Goal: Complete application form: Complete application form

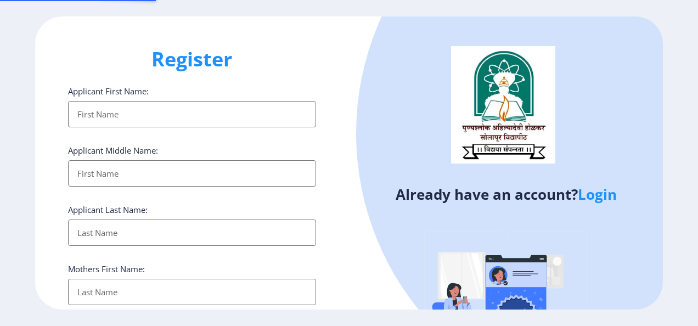
select select
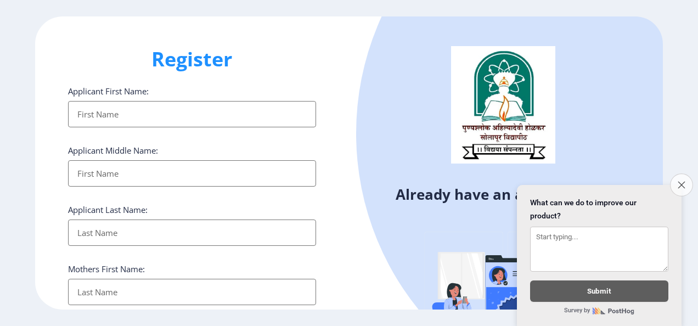
click at [675, 178] on button "Close survey" at bounding box center [681, 184] width 23 height 23
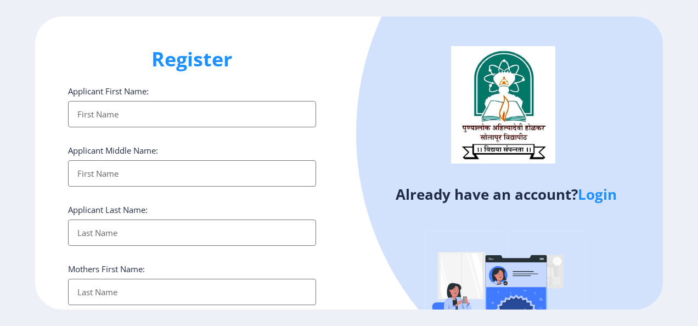
click at [118, 113] on input "Applicant First Name:" at bounding box center [192, 114] width 248 height 26
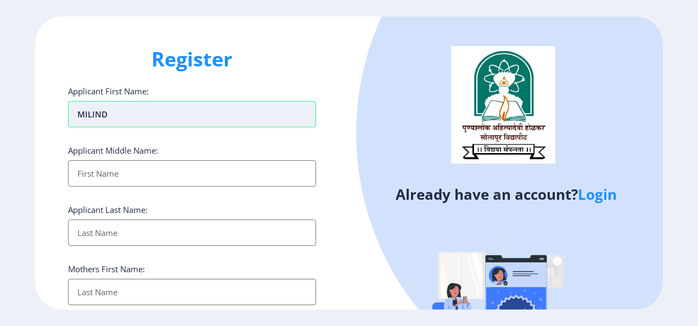
type input "MILIND"
type input "BABURAO"
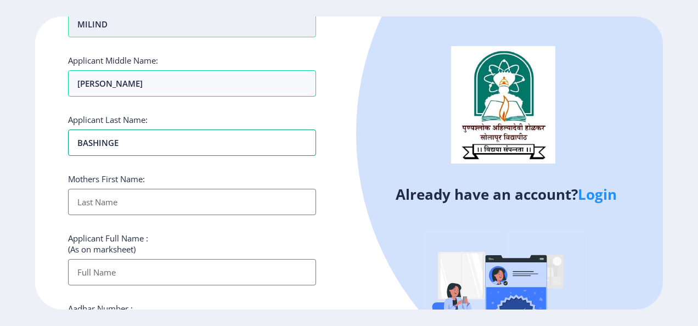
scroll to position [92, 0]
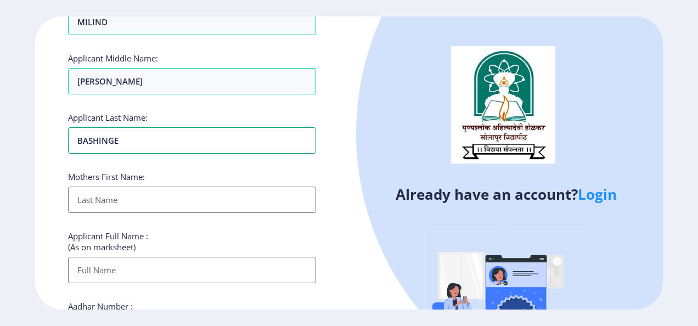
type input "BASHINGE"
click at [136, 193] on input "Applicant First Name:" at bounding box center [192, 200] width 248 height 26
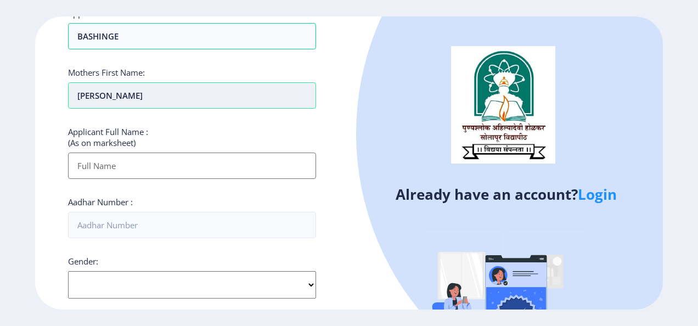
scroll to position [197, 0]
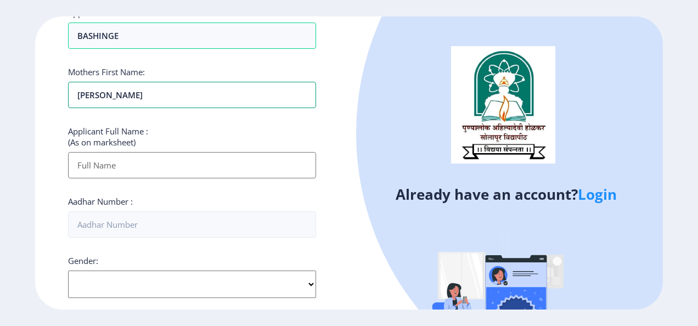
type input "TRIVENI"
click at [177, 160] on input "Applicant First Name:" at bounding box center [192, 165] width 248 height 26
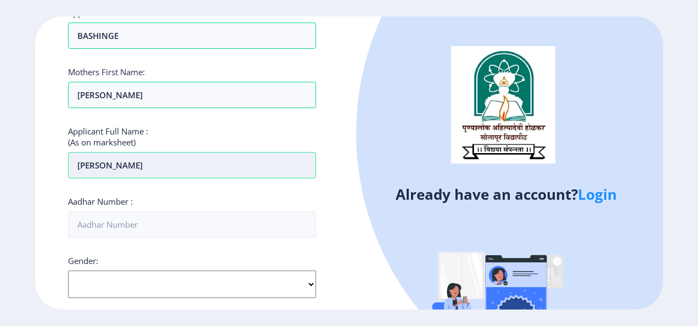
type input "MILIND BABURAO BASHINGE"
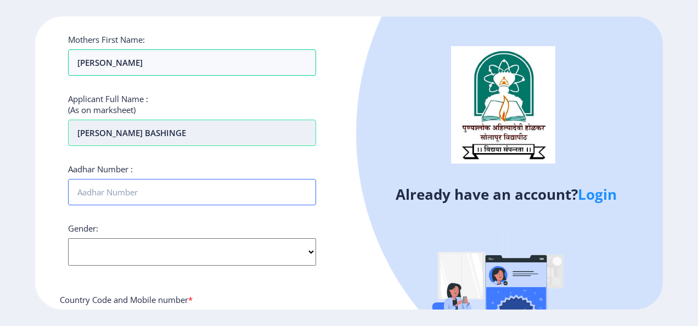
scroll to position [230, 0]
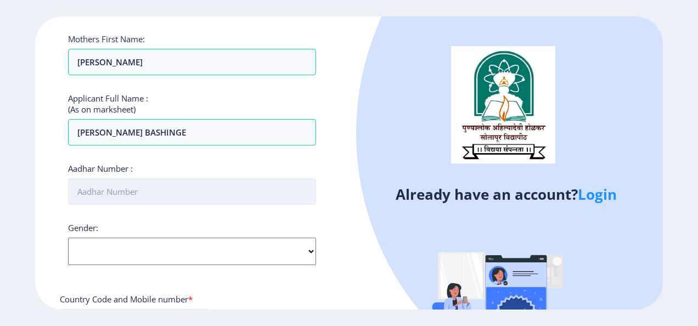
click at [154, 190] on input "Aadhar Number :" at bounding box center [192, 191] width 248 height 26
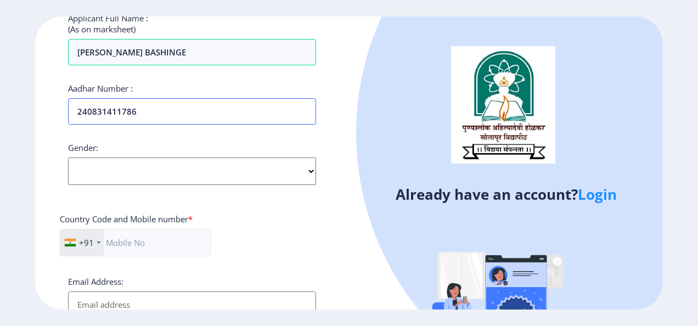
scroll to position [317, 0]
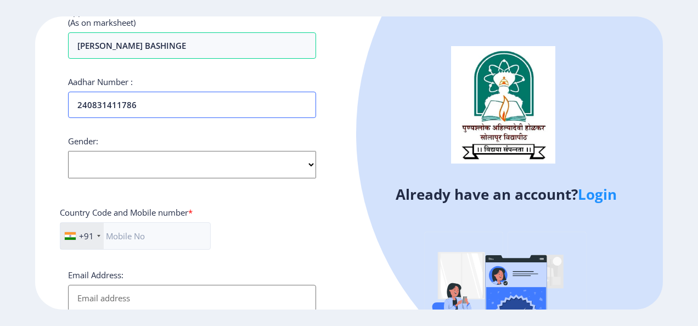
type input "240831411786"
click at [143, 173] on select "Select Gender Male Female Other" at bounding box center [192, 164] width 248 height 27
select select "Male"
click at [68, 151] on select "Select Gender Male Female Other" at bounding box center [192, 164] width 248 height 27
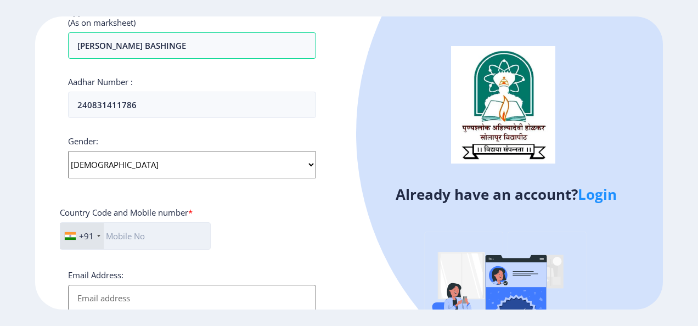
click at [141, 235] on input "text" at bounding box center [135, 235] width 151 height 27
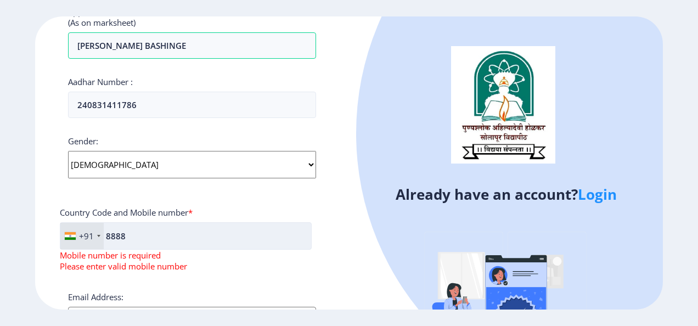
type input "8888064003"
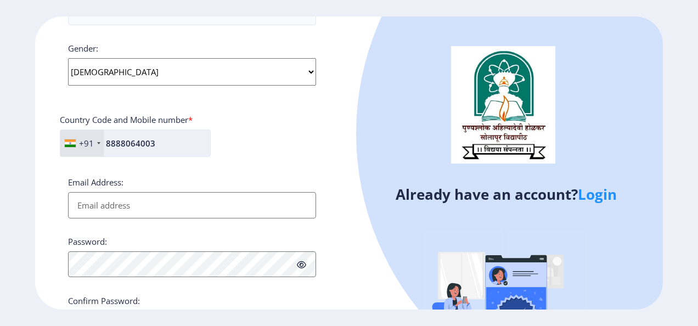
scroll to position [410, 0]
click at [117, 200] on input "Email Address:" at bounding box center [192, 205] width 248 height 26
type input "[EMAIL_ADDRESS][DOMAIN_NAME]"
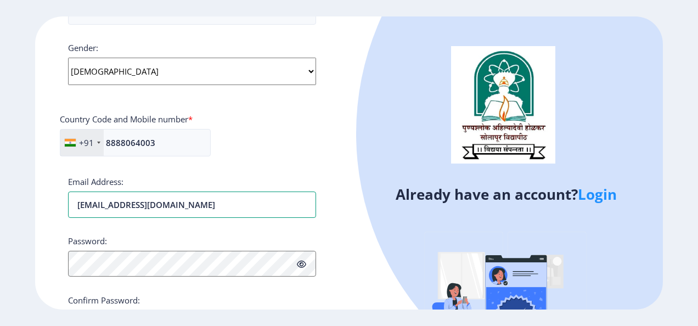
scroll to position [468, 0]
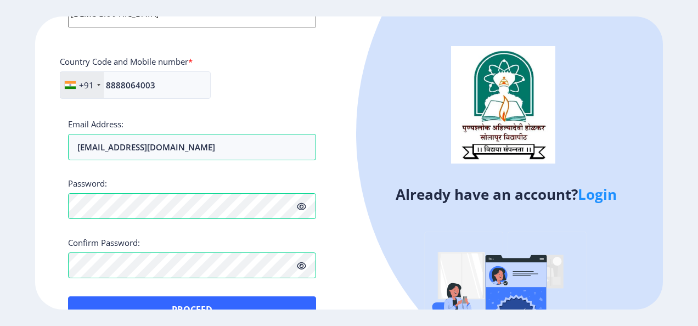
click at [302, 203] on icon at bounding box center [301, 207] width 9 height 8
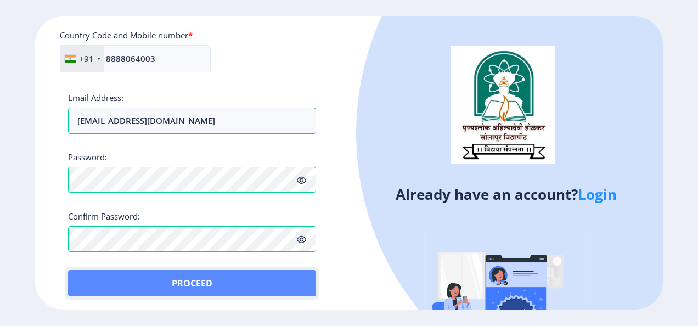
click at [207, 272] on button "Proceed" at bounding box center [192, 283] width 248 height 26
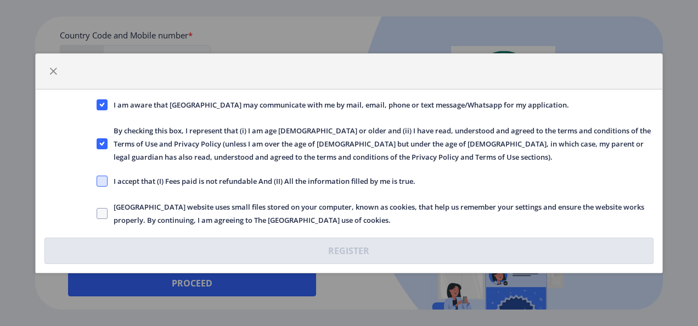
click at [101, 179] on span at bounding box center [102, 181] width 11 height 11
click at [97, 181] on input "I accept that (I) Fees paid is not refundable And (II) All the information fill…" at bounding box center [97, 181] width 1 height 1
checkbox input "true"
click at [101, 214] on span at bounding box center [102, 213] width 11 height 11
click at [97, 214] on input "Solapur University website uses small files stored on your computer, known as c…" at bounding box center [97, 213] width 1 height 1
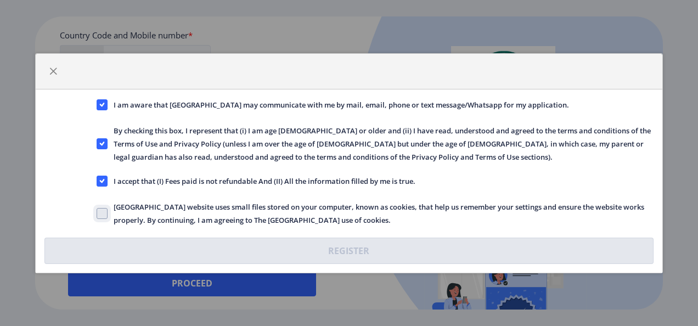
checkbox input "true"
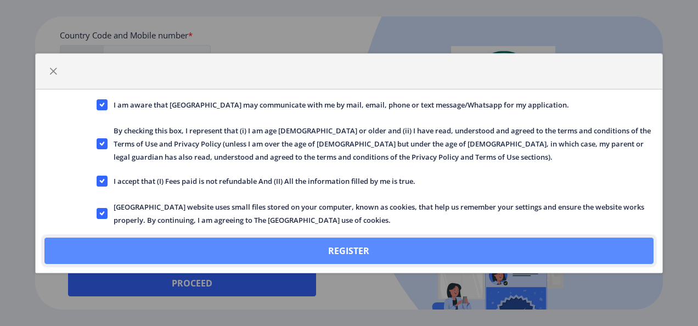
click at [344, 250] on button "Register" at bounding box center [349, 251] width 610 height 26
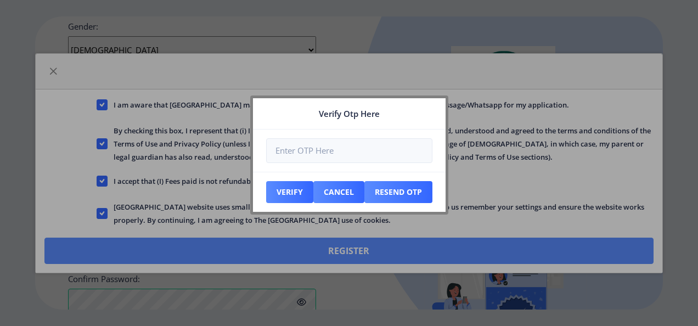
scroll to position [556, 0]
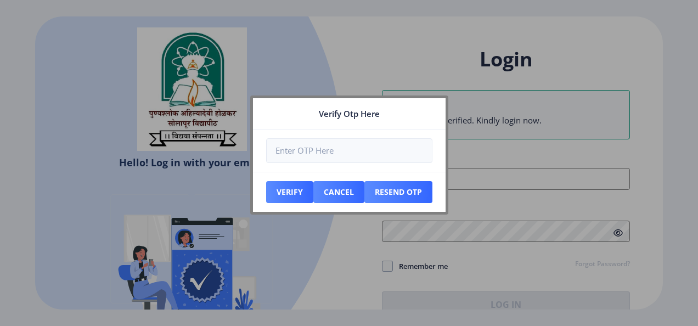
type input "[EMAIL_ADDRESS][DOMAIN_NAME]"
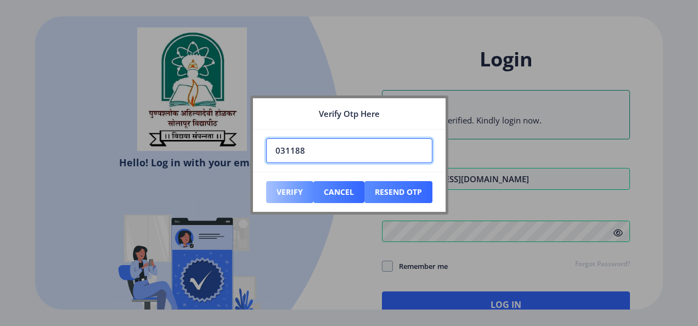
type input "031188"
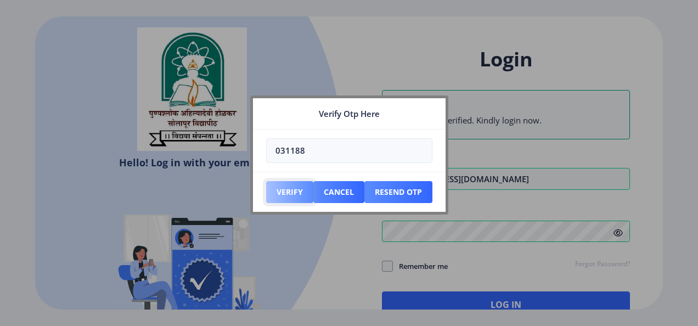
click at [292, 194] on button "Verify" at bounding box center [289, 192] width 47 height 22
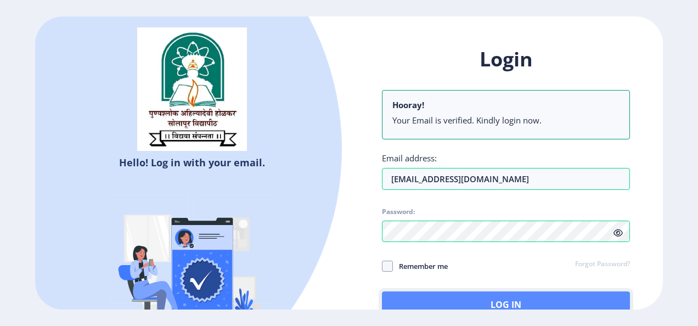
click at [498, 296] on button "Log In" at bounding box center [506, 304] width 248 height 26
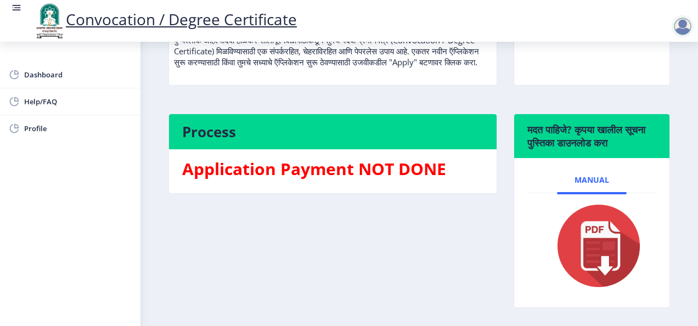
scroll to position [233, 0]
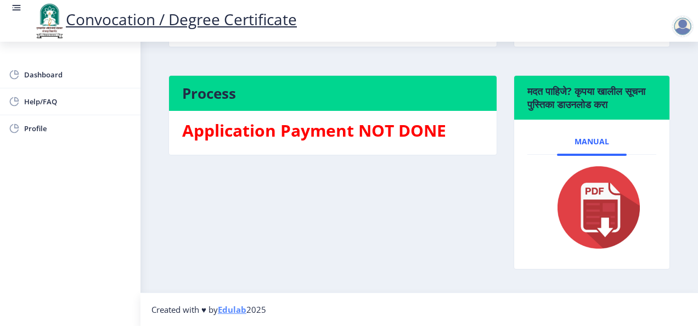
click at [588, 194] on img at bounding box center [592, 208] width 102 height 88
click at [45, 125] on span "Profile" at bounding box center [78, 128] width 108 height 13
select select
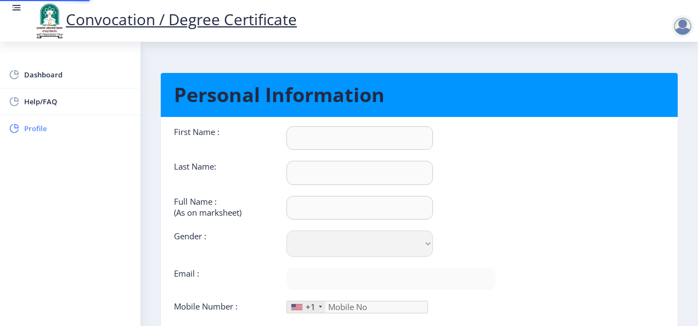
type input "MILIND"
type input "BASHINGE"
type input "MILIND BABURAO BASHINGE"
select select "Male"
type input "[EMAIL_ADDRESS][DOMAIN_NAME]"
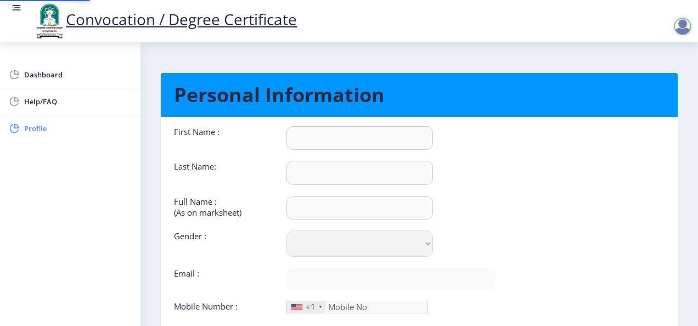
type input "8888064003"
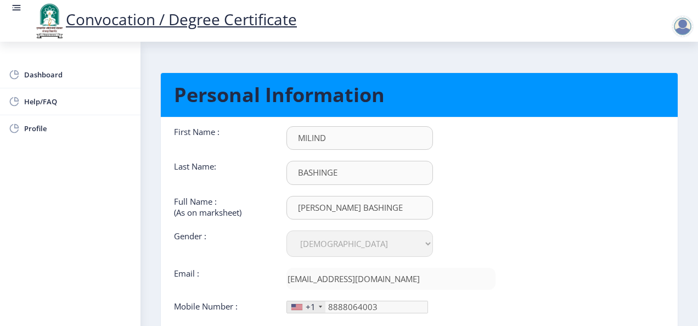
scroll to position [105, 0]
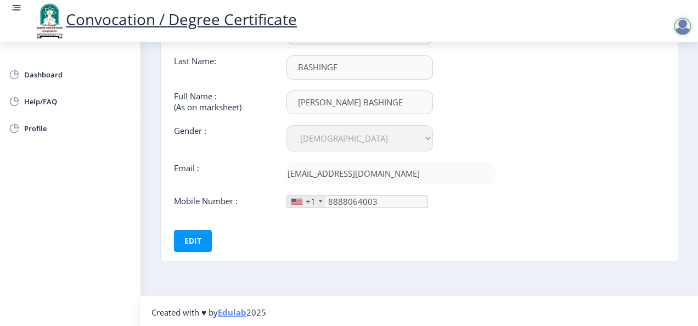
click at [314, 198] on div "+1" at bounding box center [311, 201] width 10 height 11
click at [189, 244] on button "Edit" at bounding box center [193, 241] width 38 height 22
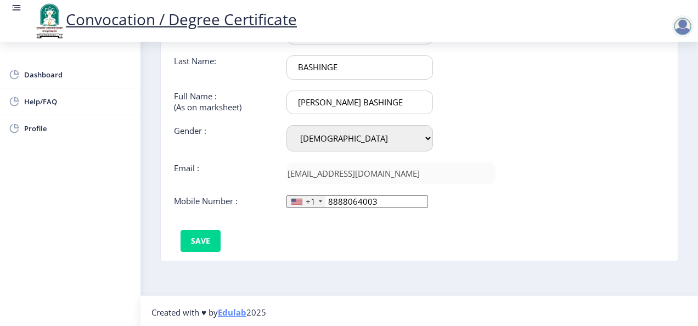
click at [315, 200] on div "+1" at bounding box center [306, 202] width 38 height 12
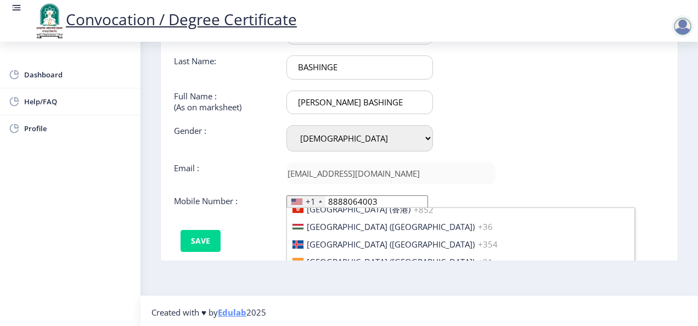
scroll to position [1699, 0]
click at [478, 257] on span "+91" at bounding box center [485, 262] width 15 height 11
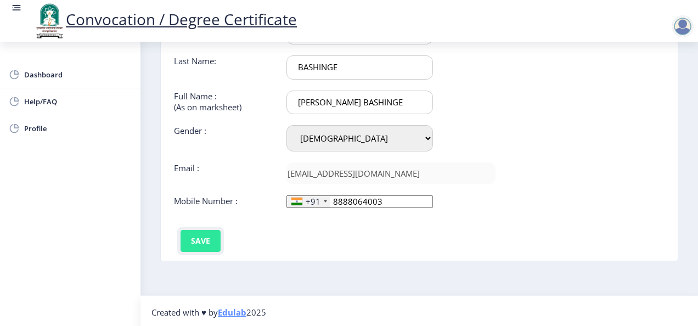
click at [199, 242] on button "Save" at bounding box center [201, 241] width 40 height 22
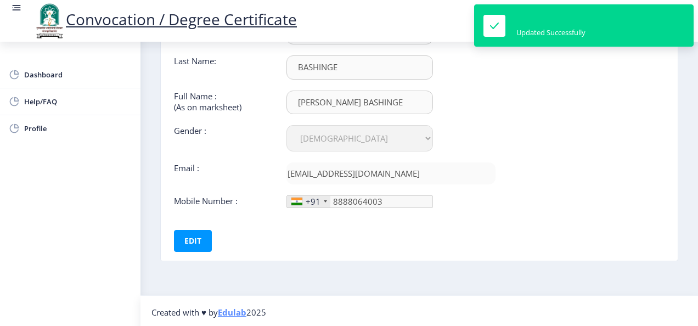
scroll to position [0, 0]
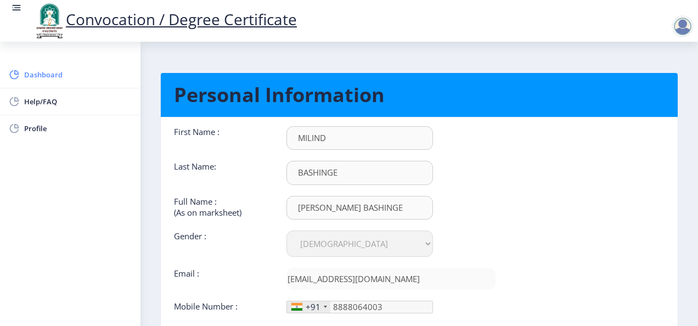
click at [44, 73] on span "Dashboard" at bounding box center [78, 74] width 108 height 13
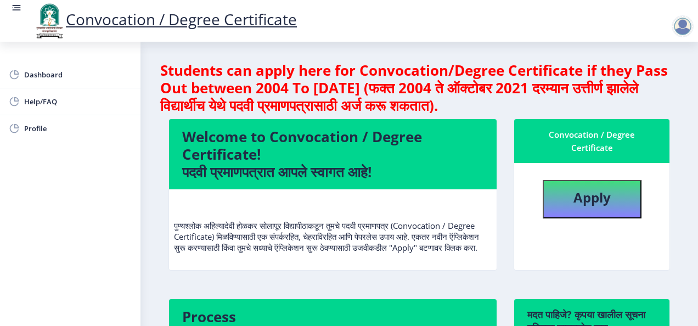
scroll to position [1, 0]
click at [559, 195] on button "Apply" at bounding box center [592, 199] width 99 height 38
select select
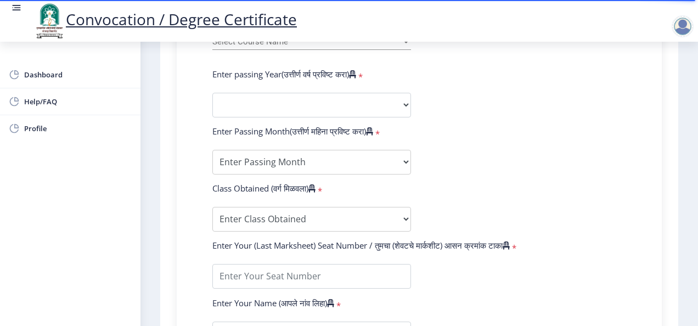
scroll to position [515, 0]
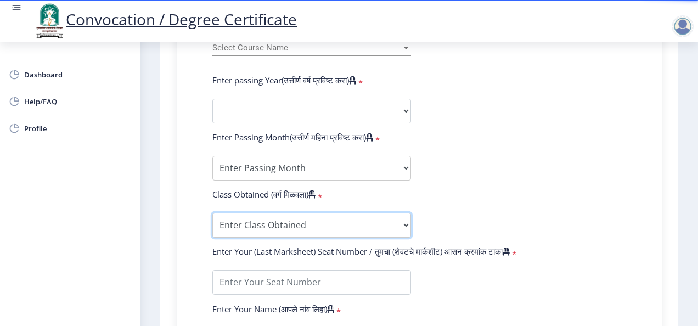
click at [334, 228] on select "Enter Class Obtained FIRST CLASS WITH DISTINCTION FIRST CLASS HIGHER SECOND CLA…" at bounding box center [311, 225] width 199 height 25
click at [541, 106] on form "Enter Your PRN Number (तुमचा पीआरएन (कायम नोंदणी क्रमांक) एंटर करा) * Student T…" at bounding box center [419, 119] width 430 height 582
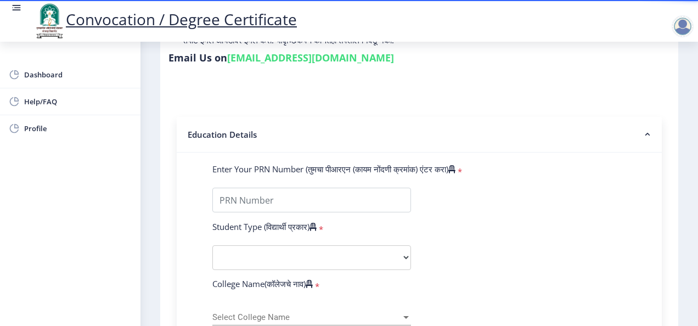
scroll to position [179, 0]
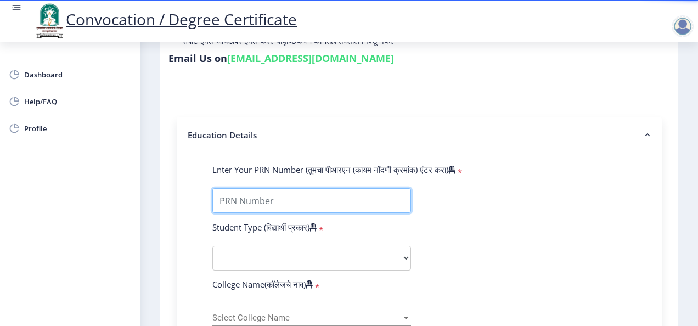
click at [292, 196] on input "Enter Your PRN Number (तुमचा पीआरएन (कायम नोंदणी क्रमांक) एंटर करा)" at bounding box center [311, 200] width 199 height 25
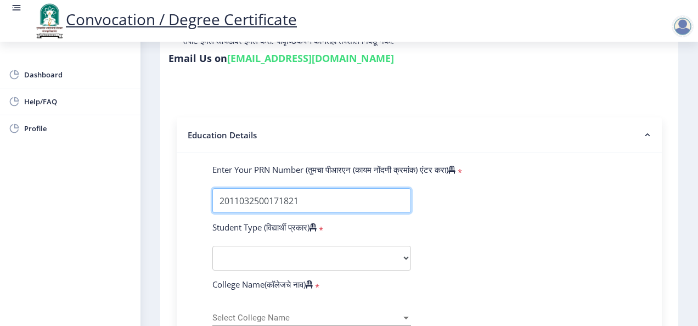
type input "2011032500171821"
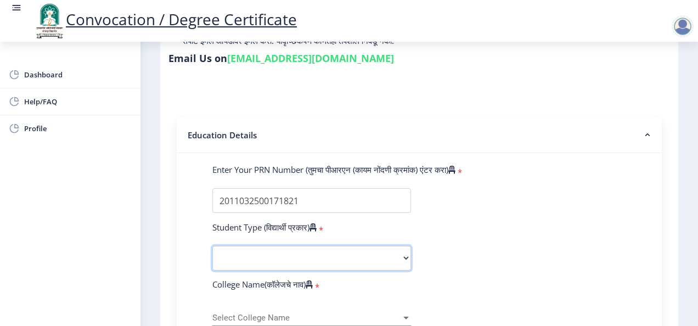
click at [271, 257] on select "Select Student Type Regular External" at bounding box center [311, 258] width 199 height 25
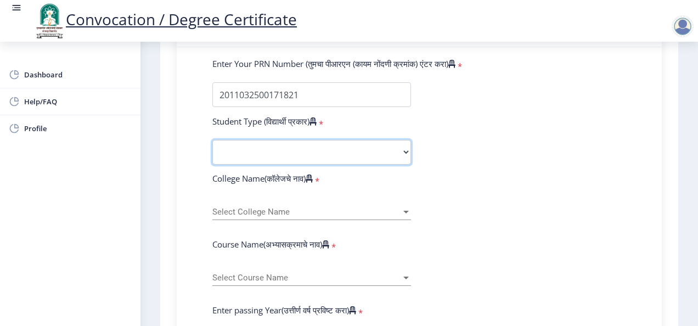
click at [332, 144] on select "Select Student Type Regular External" at bounding box center [311, 152] width 199 height 25
select select "Regular"
click at [212, 140] on select "Select Student Type Regular External" at bounding box center [311, 152] width 199 height 25
click at [266, 218] on div "Select College Name Select College Name" at bounding box center [311, 208] width 199 height 23
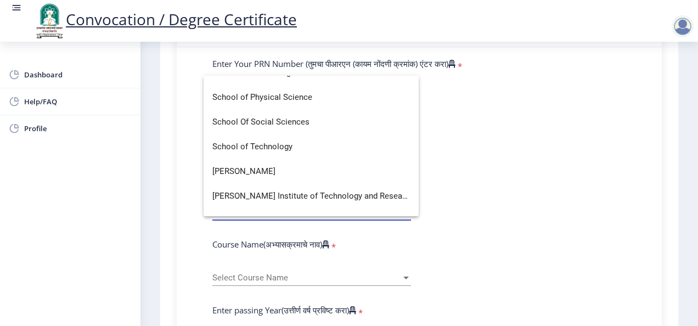
scroll to position [2484, 0]
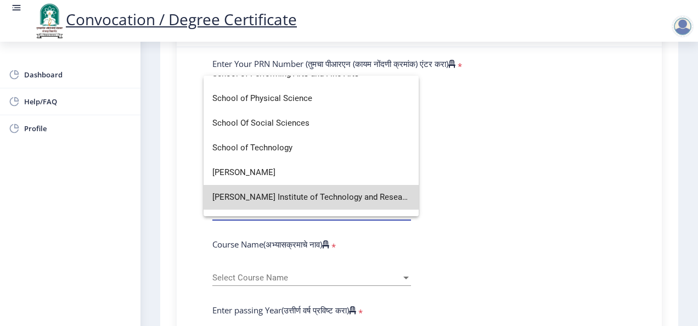
click at [378, 199] on span "Shankarrao Mohite-Patil Institute of Technology and Research, Shankarnagar, Akl…" at bounding box center [311, 197] width 198 height 25
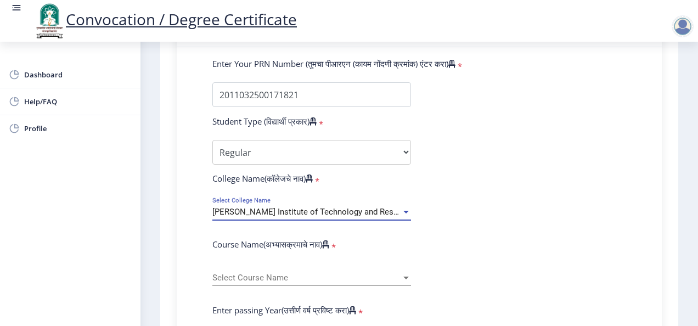
click at [407, 210] on div at bounding box center [406, 211] width 10 height 9
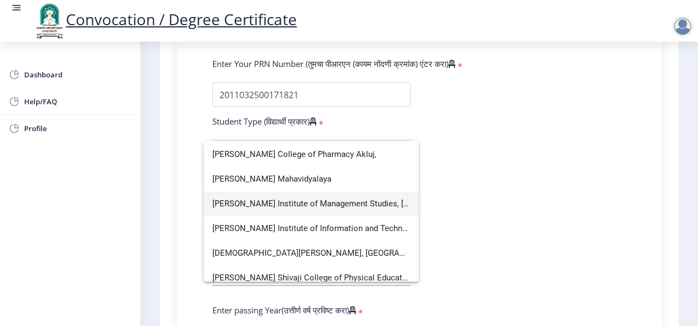
scroll to position [2635, 0]
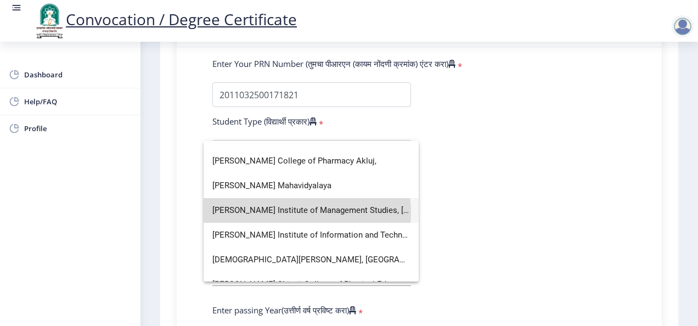
click at [277, 212] on span "Shivratna Institute of Management Studies, Shankarnagar, Akluj" at bounding box center [311, 210] width 198 height 25
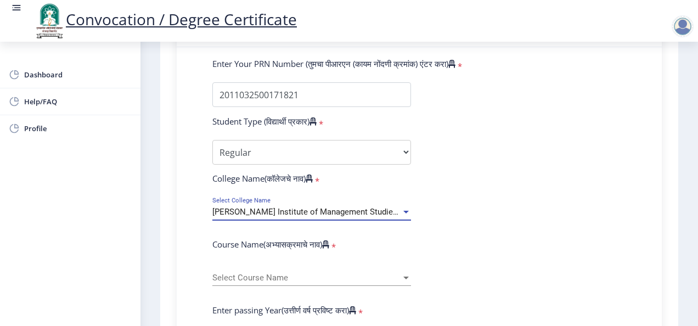
scroll to position [346, 0]
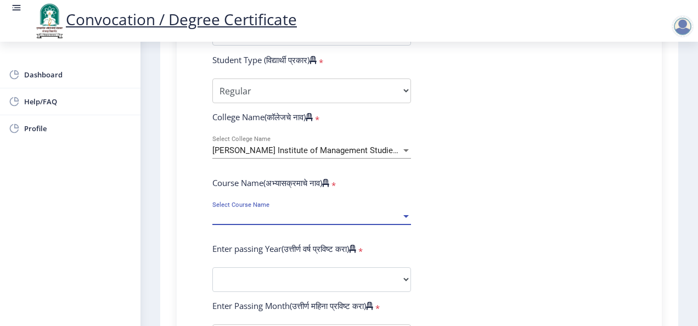
click at [355, 213] on span "Select Course Name" at bounding box center [306, 216] width 189 height 9
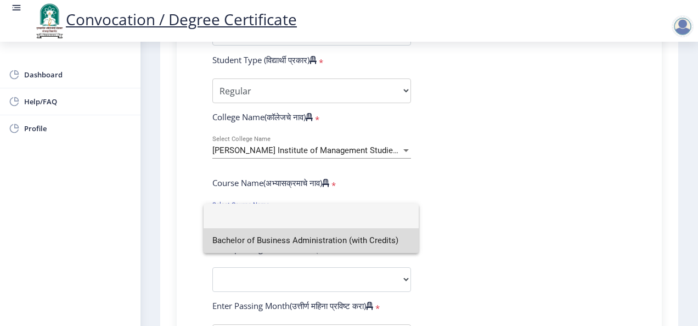
click at [291, 248] on span "Bachelor of Business Administration (with Credits)" at bounding box center [311, 240] width 198 height 25
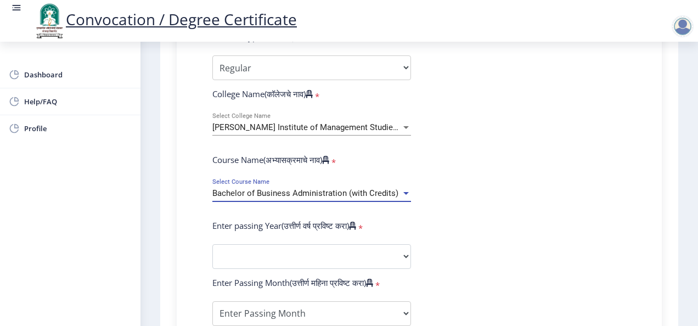
scroll to position [371, 0]
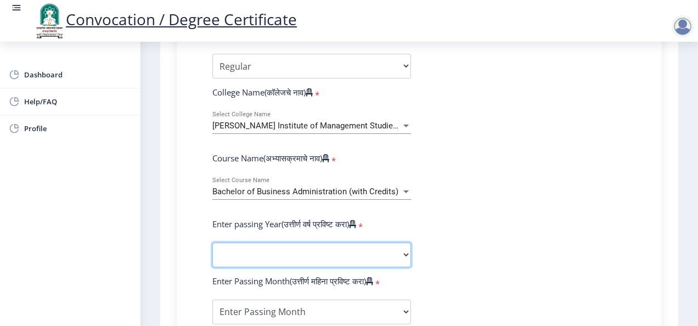
click at [268, 251] on select "2025 2024 2023 2022 2021 2020 2019 2018 2017 2016 2015 2014 2013 2012 2011 2010…" at bounding box center [311, 255] width 199 height 25
select select "2018"
click at [212, 243] on select "2025 2024 2023 2022 2021 2020 2019 2018 2017 2016 2015 2014 2013 2012 2011 2010…" at bounding box center [311, 255] width 199 height 25
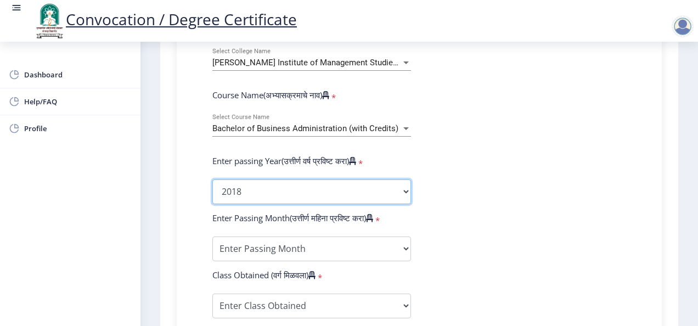
scroll to position [435, 0]
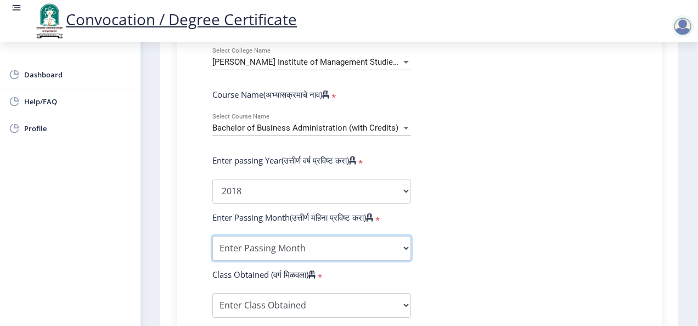
click at [308, 250] on select "Enter Passing Month March April May October November December" at bounding box center [311, 248] width 199 height 25
select select "March"
click at [212, 236] on select "Enter Passing Month March April May October November December" at bounding box center [311, 248] width 199 height 25
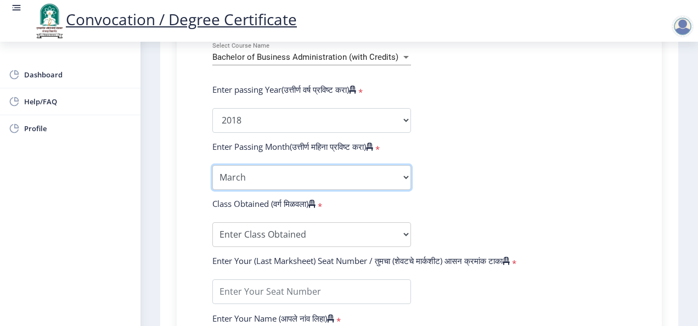
scroll to position [506, 0]
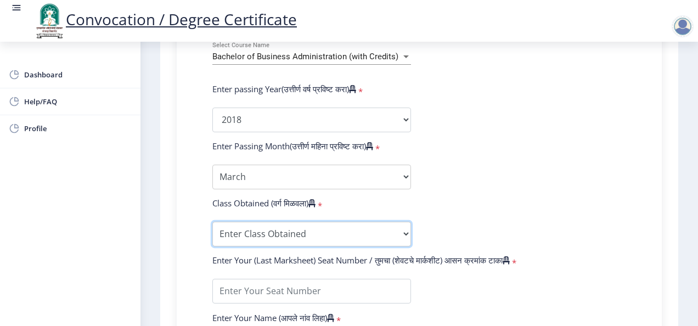
click at [282, 235] on select "Enter Class Obtained FIRST CLASS WITH DISTINCTION FIRST CLASS HIGHER SECOND CLA…" at bounding box center [311, 234] width 199 height 25
select select "SECOND CLASS"
click at [212, 222] on select "Enter Class Obtained FIRST CLASS WITH DISTINCTION FIRST CLASS HIGHER SECOND CLA…" at bounding box center [311, 234] width 199 height 25
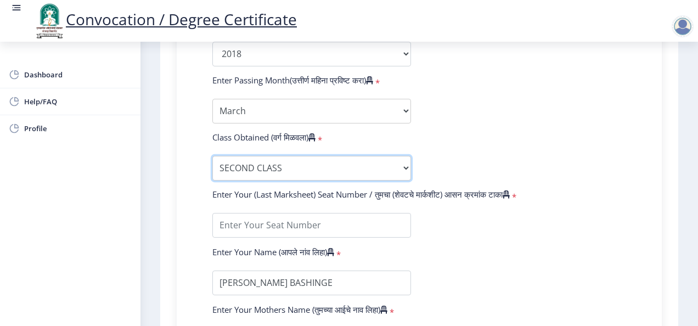
scroll to position [572, 0]
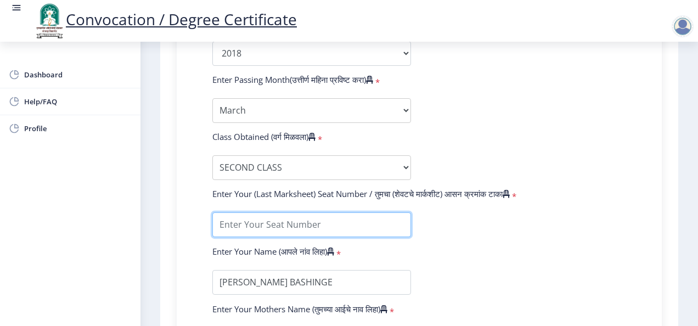
click at [291, 221] on input "textarea" at bounding box center [311, 224] width 199 height 25
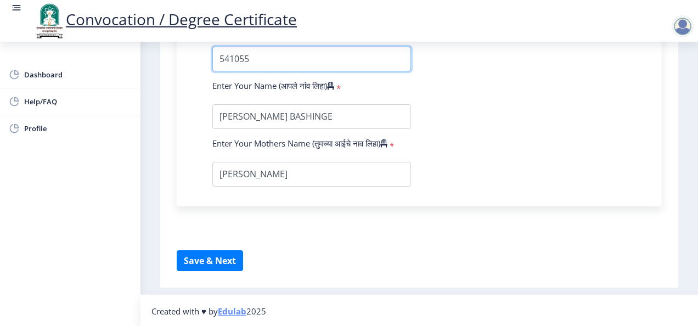
scroll to position [746, 0]
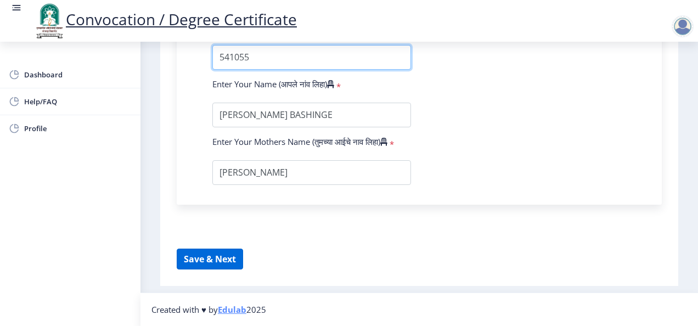
type input "541055"
click at [222, 269] on button "Save & Next" at bounding box center [210, 259] width 66 height 21
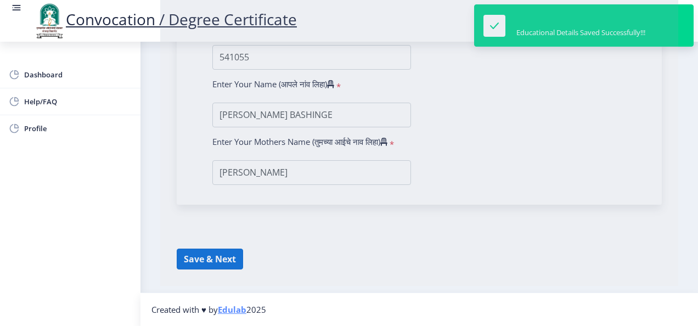
select select
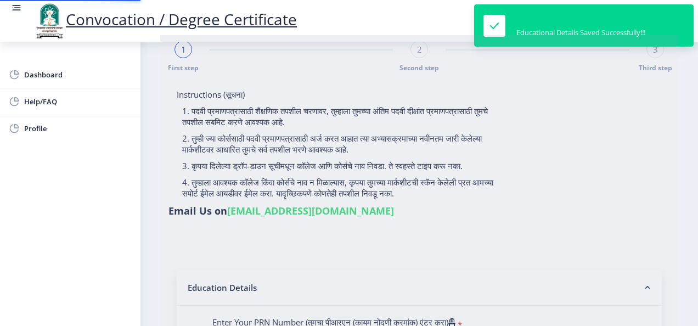
type input "2011032500171821"
select select "Regular"
select select "2018"
select select "March"
select select "SECOND CLASS"
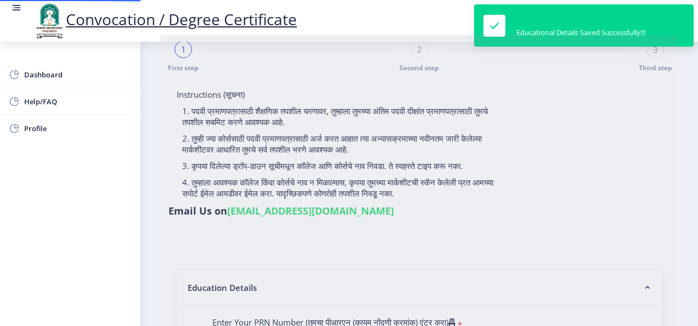
type input "541055"
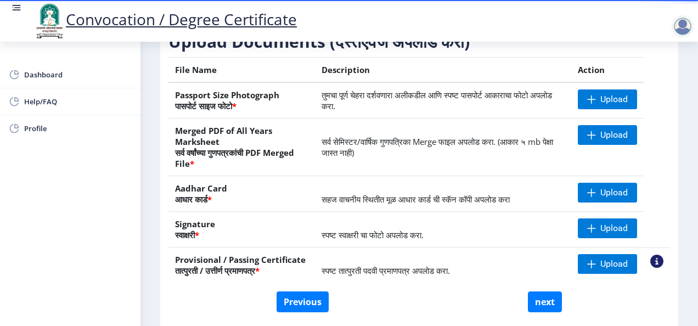
scroll to position [249, 0]
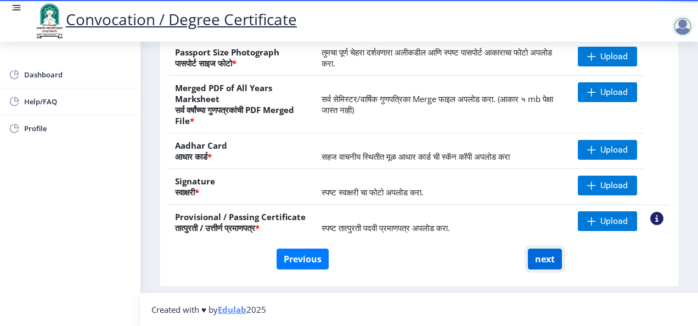
click at [549, 262] on button "next" at bounding box center [545, 259] width 34 height 21
select select
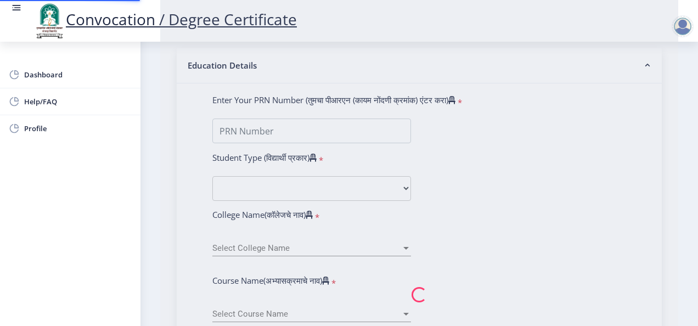
scroll to position [0, 0]
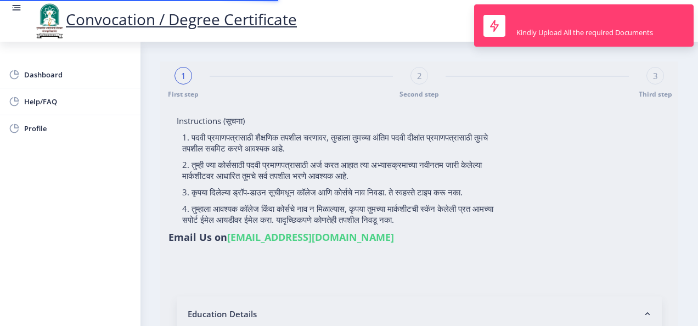
type input "2011032500171821"
select select "Regular"
select select "2018"
select select "March"
select select "SECOND CLASS"
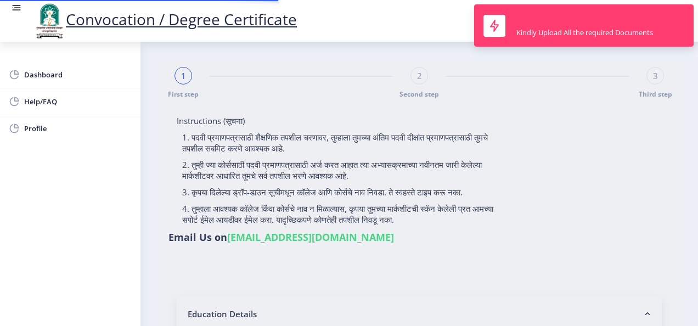
type input "541055"
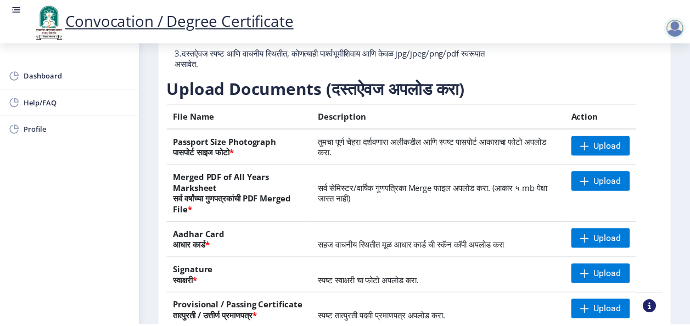
scroll to position [184, 0]
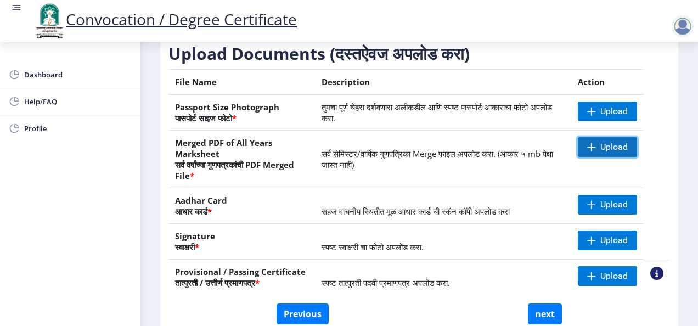
click at [613, 153] on span "Upload" at bounding box center [613, 147] width 27 height 11
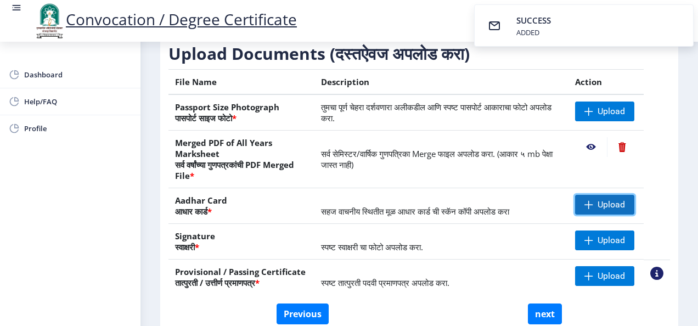
click at [606, 215] on span "Upload" at bounding box center [604, 205] width 59 height 20
click at [589, 209] on span at bounding box center [589, 204] width 9 height 9
click at [589, 215] on nb-action at bounding box center [591, 205] width 32 height 20
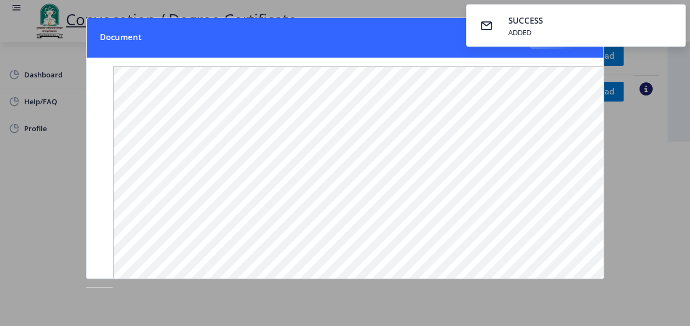
scroll to position [186, 0]
click at [651, 156] on div at bounding box center [345, 163] width 690 height 326
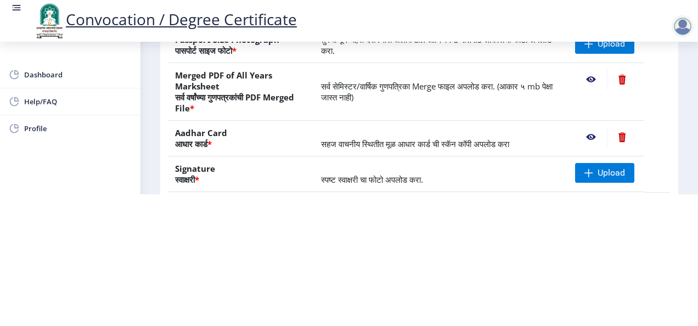
scroll to position [0, 0]
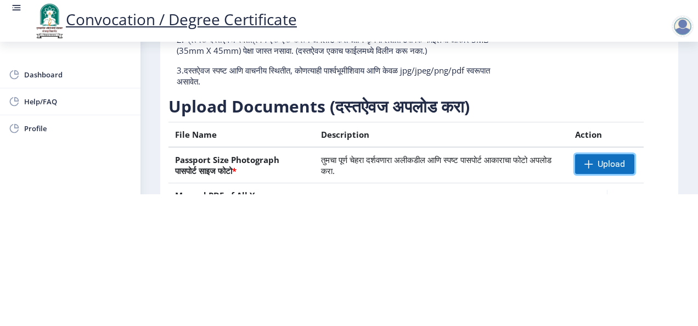
click at [609, 170] on span "Upload" at bounding box center [604, 164] width 59 height 20
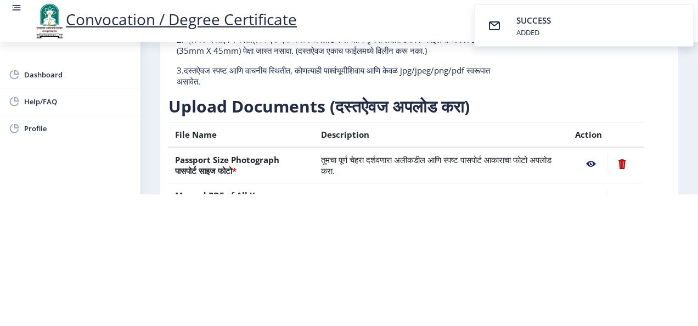
click at [588, 168] on nb-action at bounding box center [591, 164] width 32 height 20
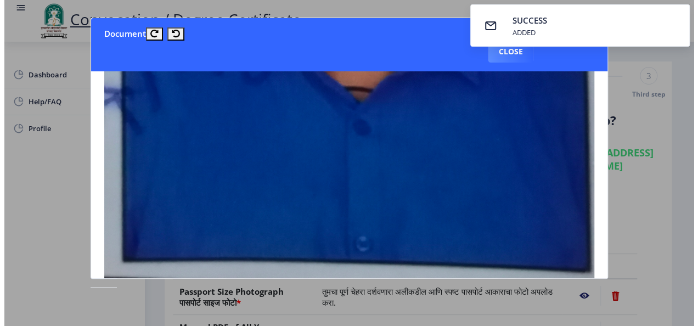
scroll to position [604, 0]
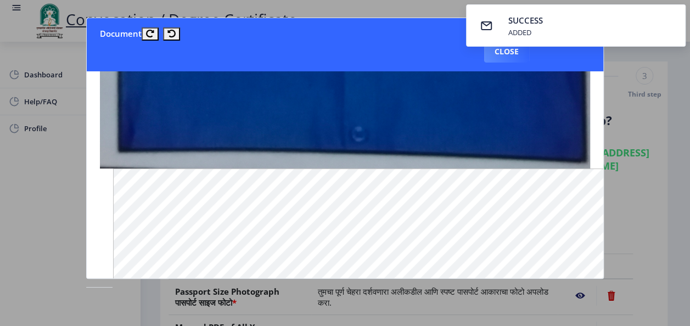
click at [0, 109] on html "Convocation / Degree Certificate Dashboard Help/FAQ Profile First step 2 Second…" at bounding box center [345, 163] width 690 height 326
click at [687, 61] on div at bounding box center [345, 163] width 690 height 326
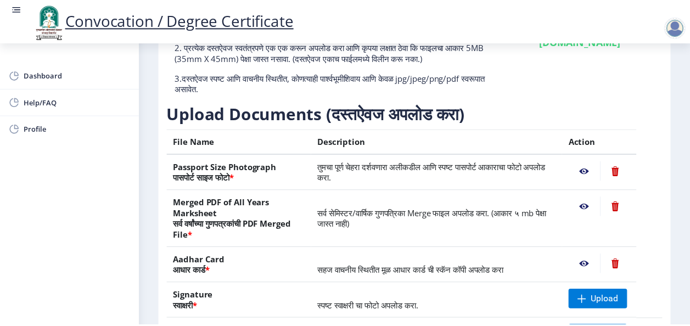
scroll to position [249, 0]
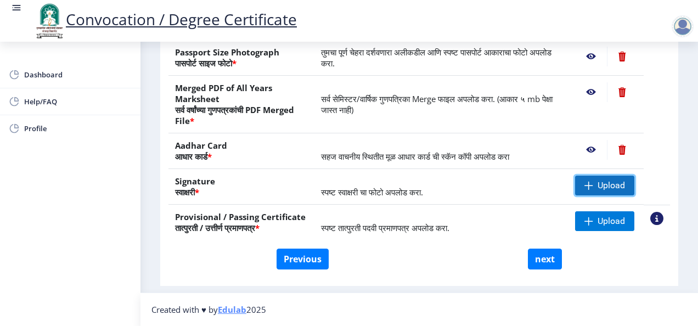
click at [613, 188] on span "Upload" at bounding box center [611, 185] width 27 height 11
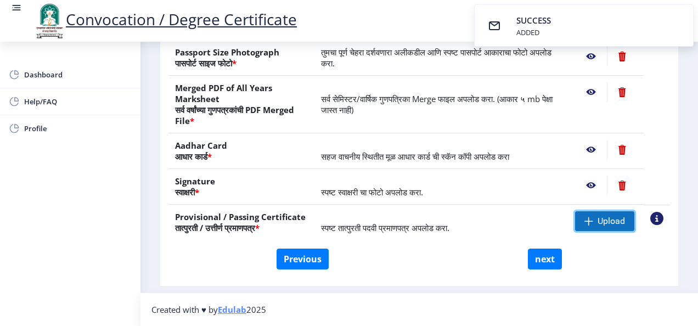
click at [593, 218] on span "Upload" at bounding box center [604, 221] width 59 height 20
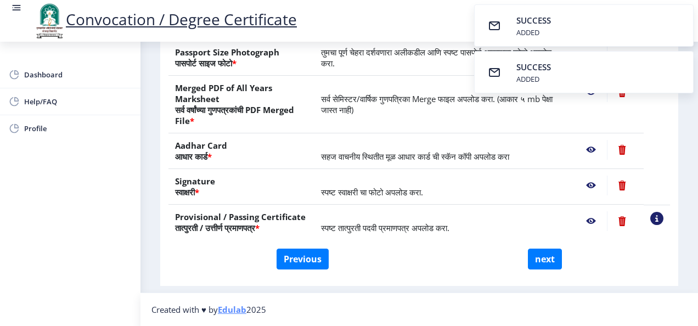
click at [588, 185] on nb-action at bounding box center [591, 186] width 32 height 20
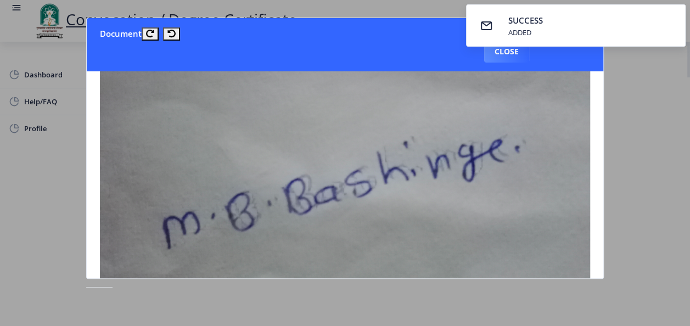
scroll to position [182, 0]
click at [636, 148] on div at bounding box center [345, 163] width 690 height 326
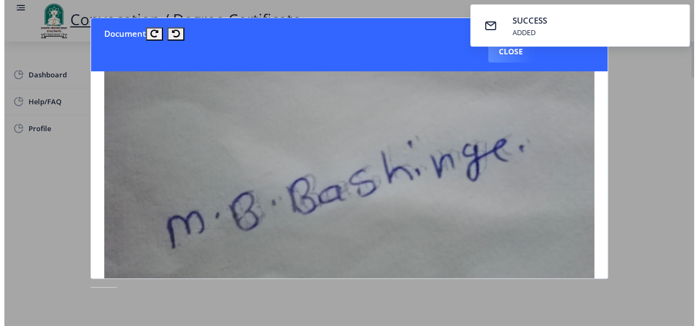
scroll to position [142, 0]
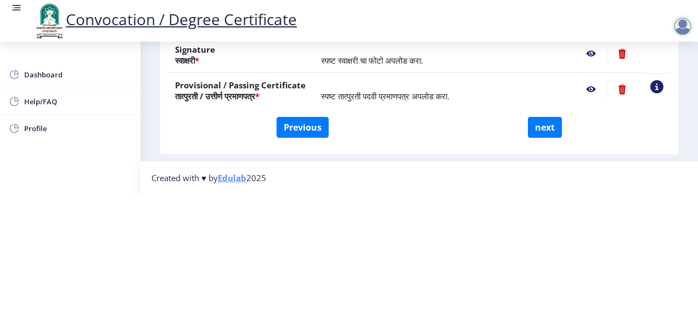
click at [592, 81] on nb-action at bounding box center [591, 90] width 32 height 20
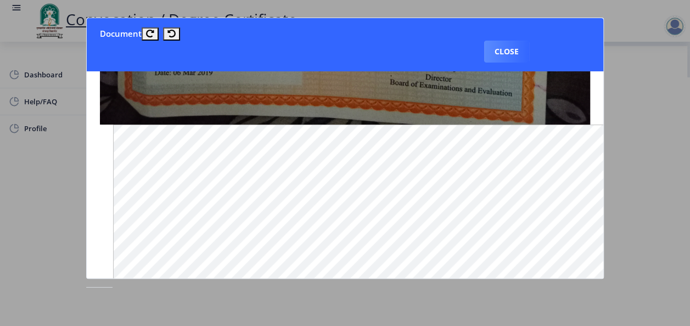
scroll to position [765, 0]
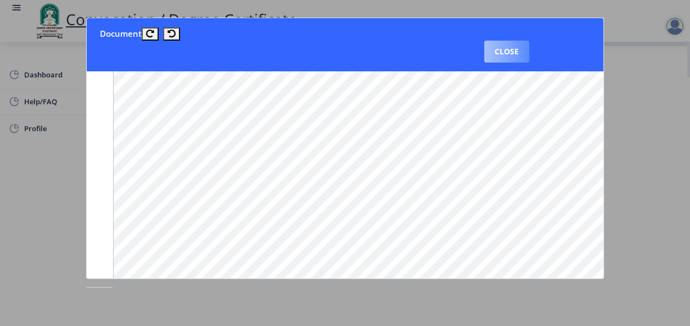
click at [512, 46] on button "Close" at bounding box center [506, 52] width 45 height 22
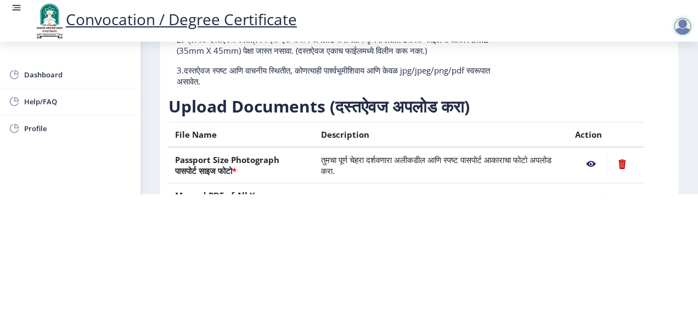
scroll to position [249, 0]
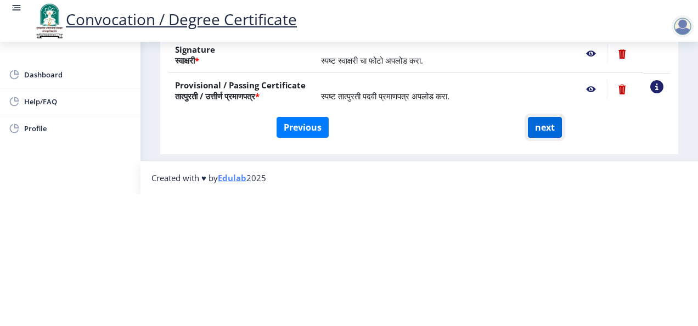
click at [552, 117] on button "next" at bounding box center [545, 127] width 34 height 21
select select
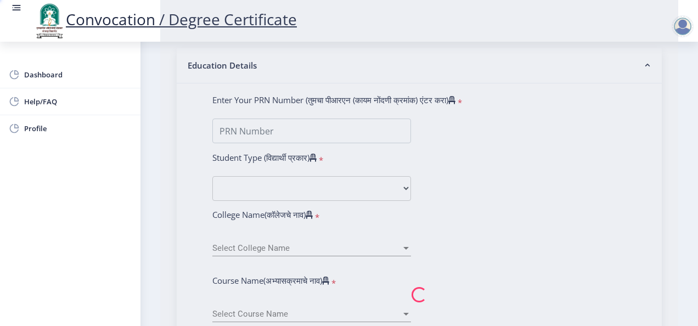
type input "MILIND BABURAO BASHINGE"
type input "TRIVENI"
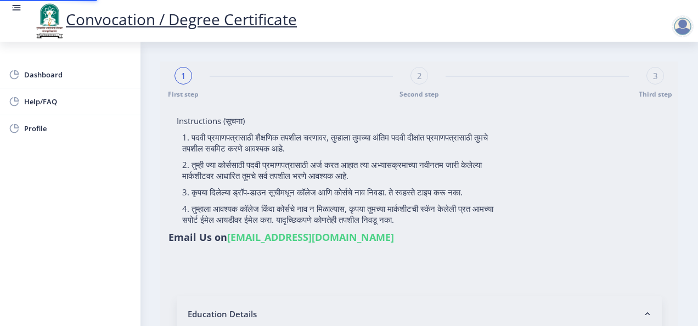
select select
type input "MILIND BABURAO BASHINGE"
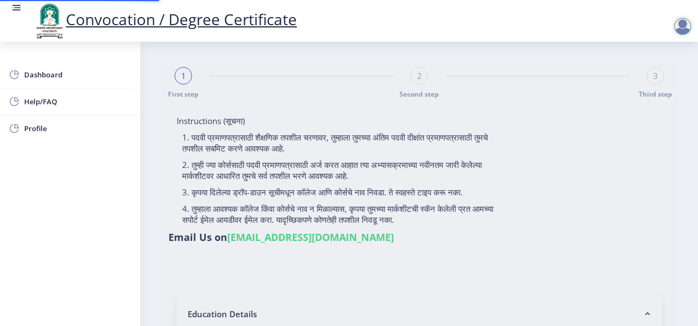
type input "TRIVENI"
type input "2011032500171821"
select select "Regular"
select select "2018"
select select "March"
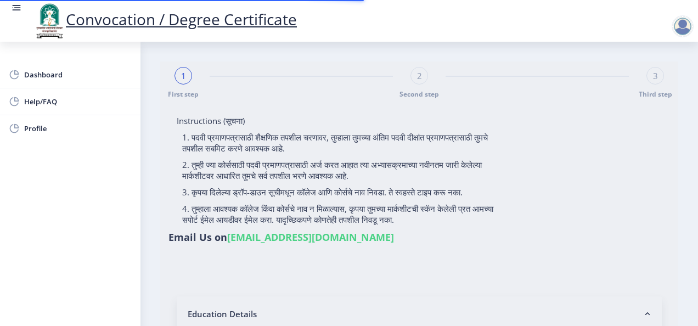
select select "SECOND CLASS"
type input "541055"
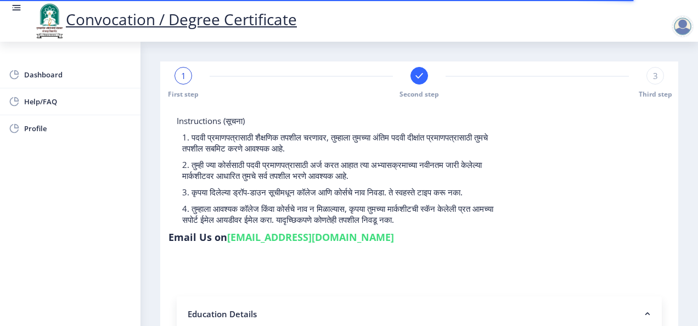
select select
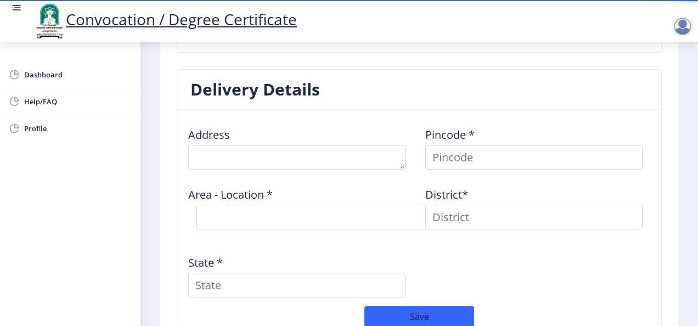
scroll to position [884, 0]
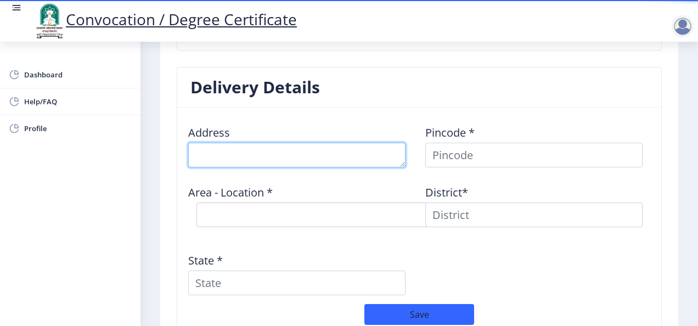
click at [306, 143] on textarea at bounding box center [296, 155] width 217 height 25
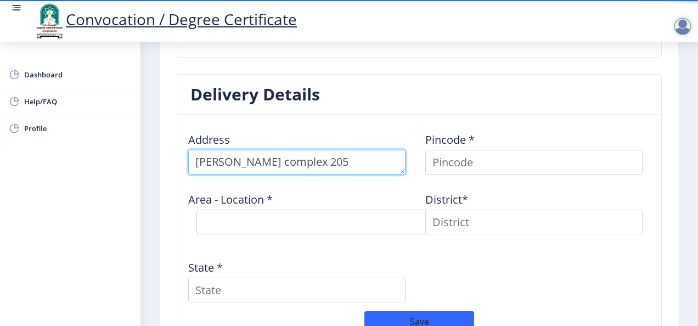
scroll to position [12, 0]
type textarea "shivshambho complex 205 mangdewadi katraj"
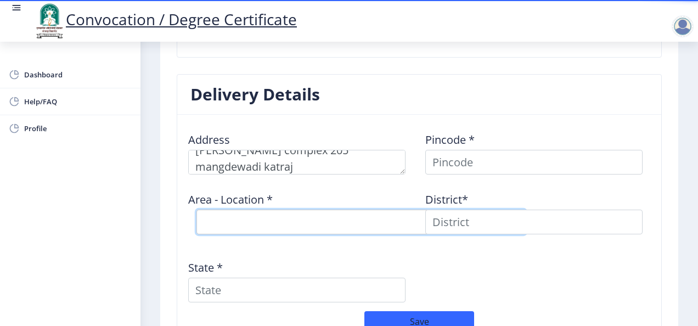
click at [270, 210] on select "Select Area Location" at bounding box center [360, 222] width 329 height 25
click at [250, 210] on select "Select Area Location" at bounding box center [360, 222] width 329 height 25
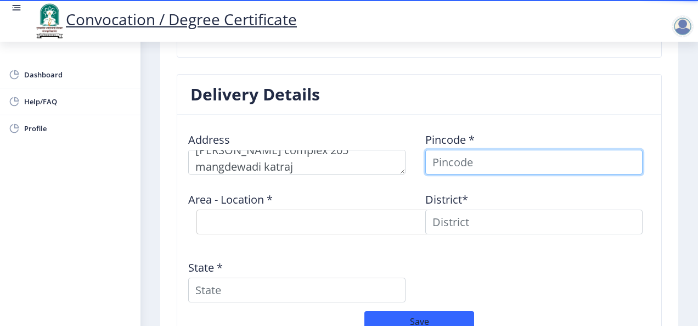
click at [446, 150] on input at bounding box center [533, 162] width 217 height 25
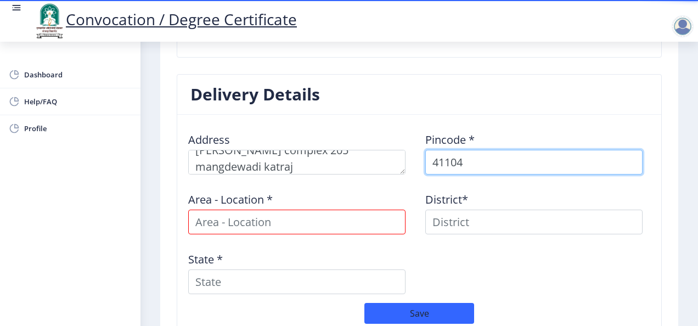
type input "411046"
select select
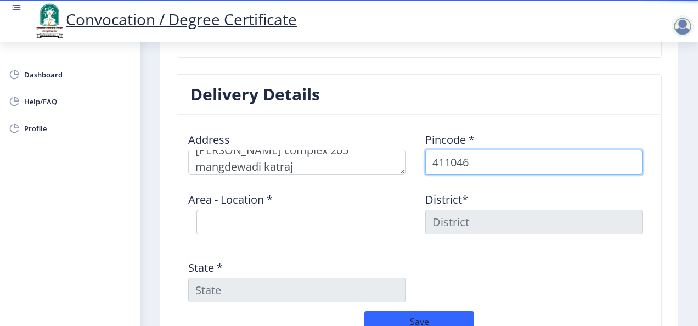
type input "411046"
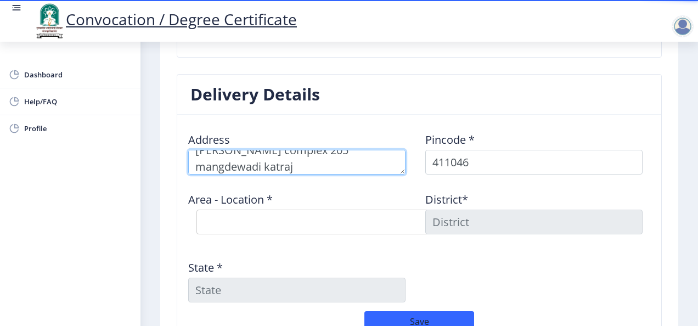
click at [345, 150] on textarea at bounding box center [296, 162] width 217 height 25
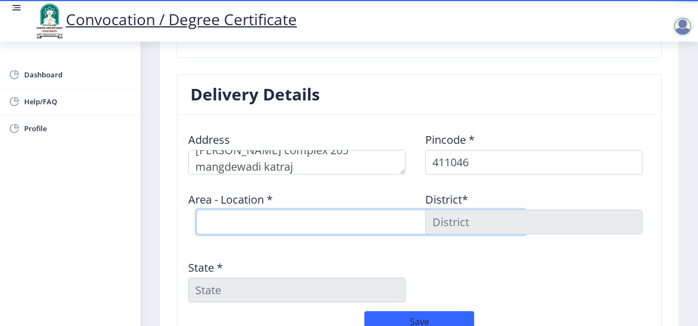
click at [283, 210] on select "Select Area Location Ambegaon BK B.O Katraj S.O" at bounding box center [360, 222] width 329 height 25
select select "2: Object"
click at [196, 210] on select "Select Area Location Ambegaon BK B.O Katraj S.O" at bounding box center [360, 222] width 329 height 25
type input "PUNE"
type input "Maharashtra"
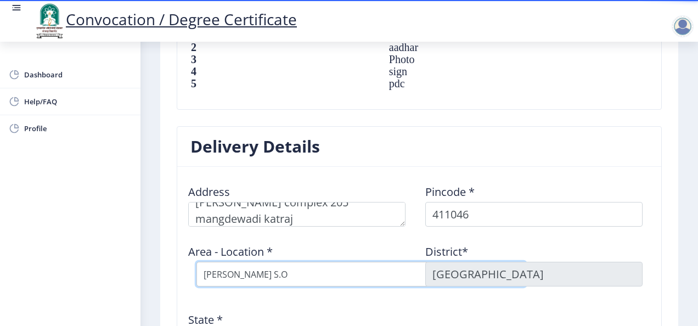
scroll to position [824, 0]
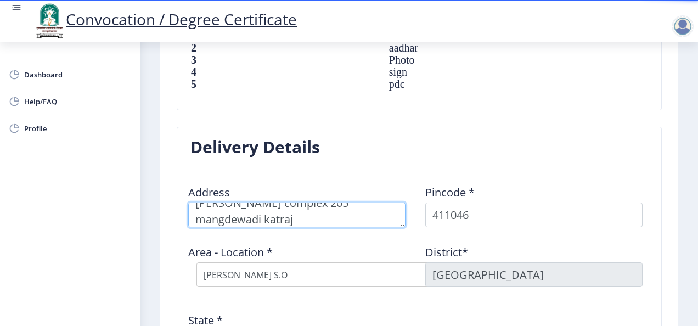
click at [306, 204] on textarea at bounding box center [296, 215] width 217 height 25
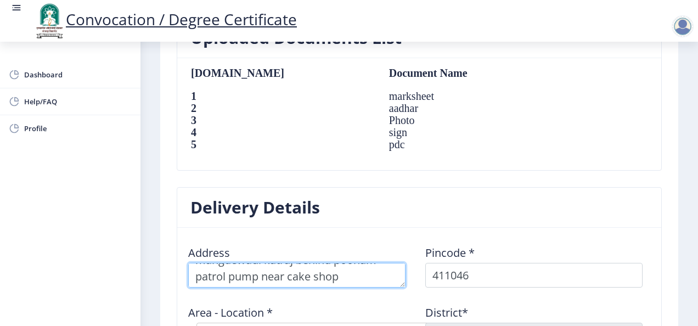
scroll to position [981, 0]
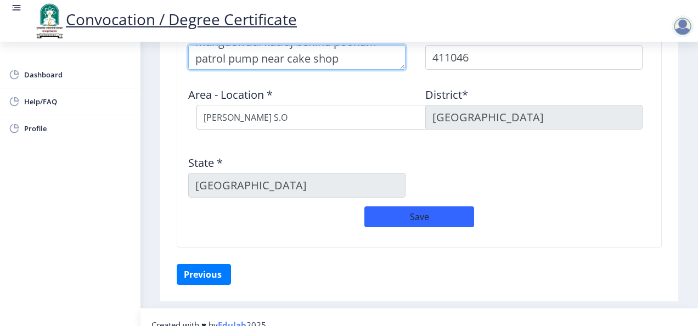
type textarea "shivshambho complex 205 mangdewadi katraj behind poonam patrol pump near cake s…"
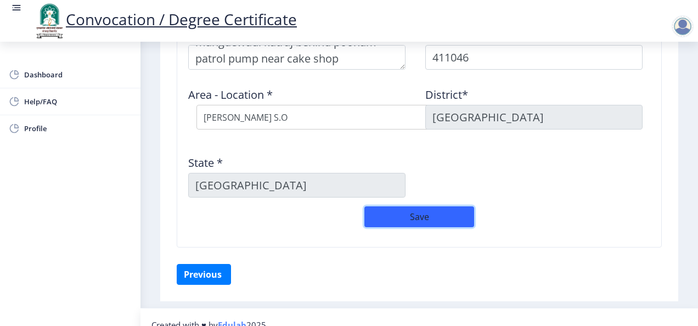
click at [413, 206] on button "Save" at bounding box center [419, 216] width 110 height 21
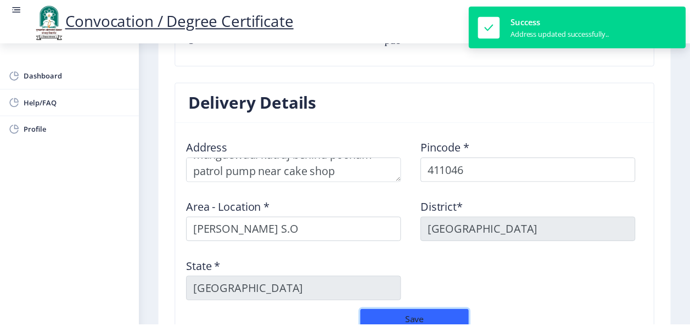
scroll to position [1004, 0]
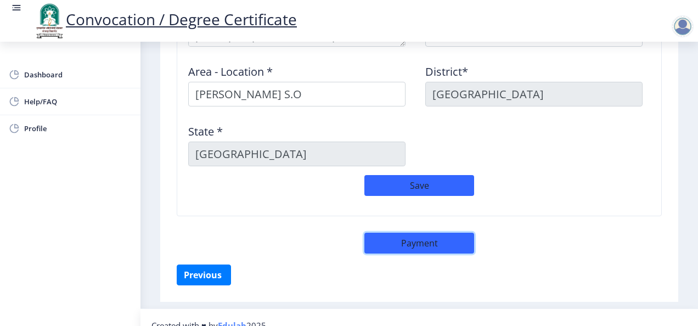
click at [397, 233] on button "Payment" at bounding box center [419, 243] width 110 height 21
select select "sealed"
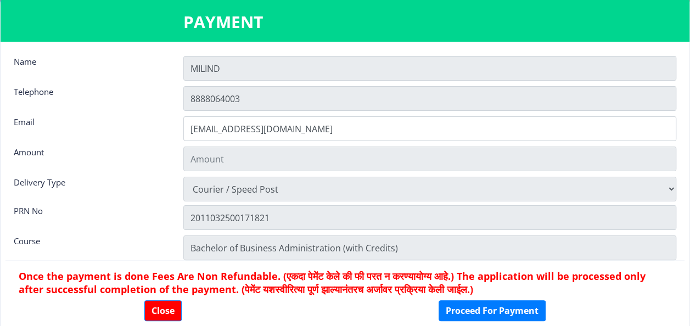
type input "2885"
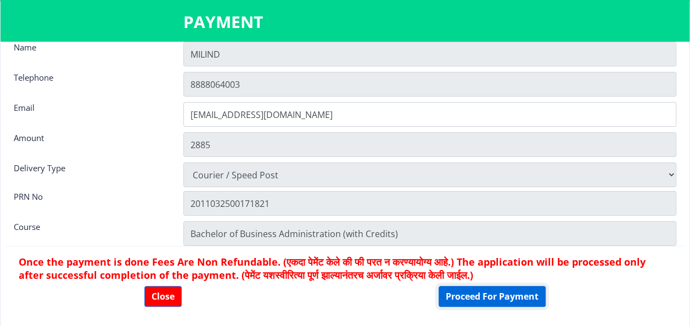
click at [474, 296] on button "Proceed For Payment" at bounding box center [492, 296] width 107 height 21
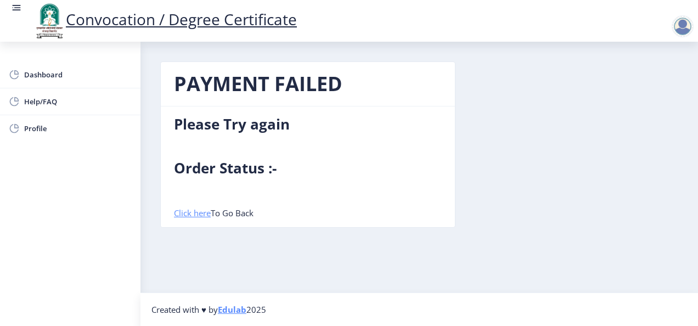
click at [201, 214] on link "Click here" at bounding box center [192, 212] width 37 height 11
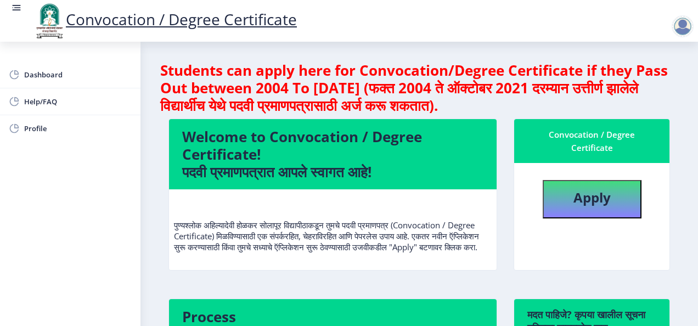
scroll to position [1, 0]
click at [606, 199] on b "Apply" at bounding box center [592, 197] width 37 height 18
select select
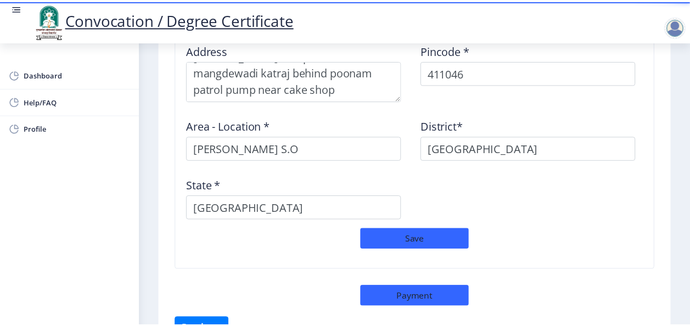
scroll to position [1019, 0]
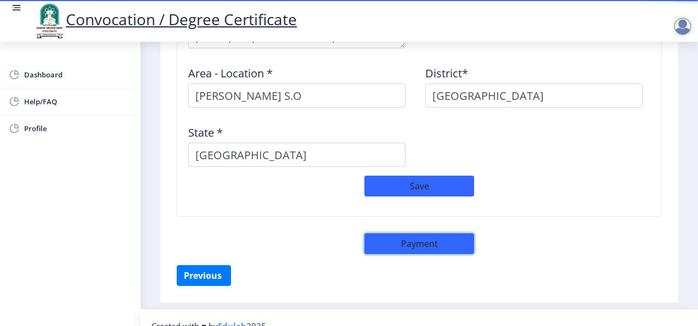
click at [436, 233] on button "Payment" at bounding box center [419, 243] width 110 height 21
select select "sealed"
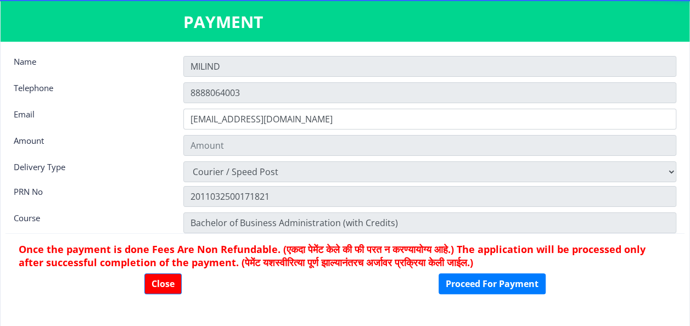
type input "2885"
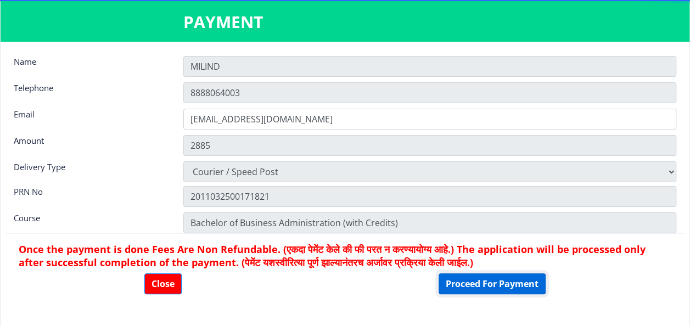
click at [464, 285] on button "Proceed For Payment" at bounding box center [492, 283] width 107 height 21
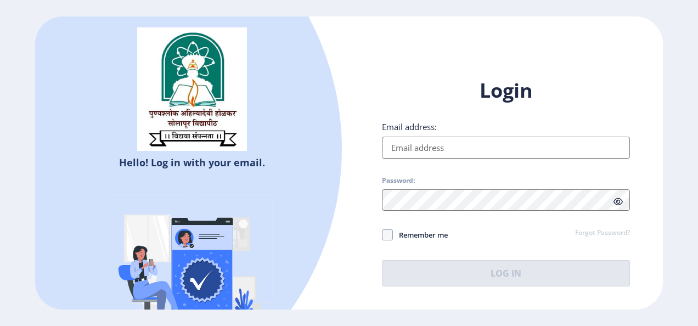
click at [463, 149] on input "Email address:" at bounding box center [506, 148] width 248 height 22
type input "[EMAIL_ADDRESS][DOMAIN_NAME]"
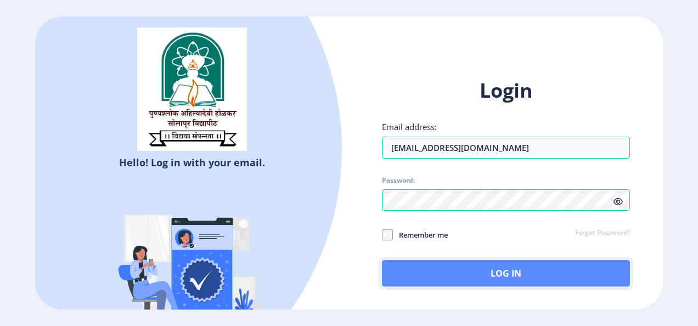
click at [445, 280] on button "Log In" at bounding box center [506, 273] width 248 height 26
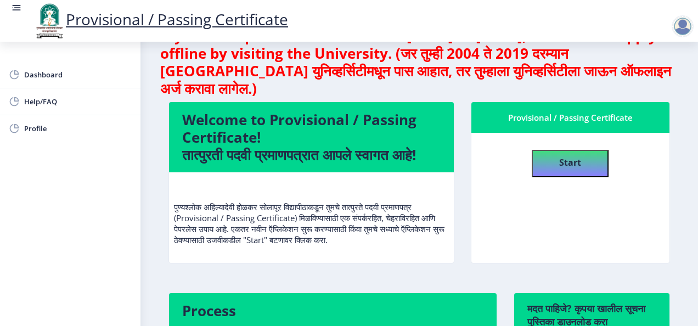
scroll to position [32, 0]
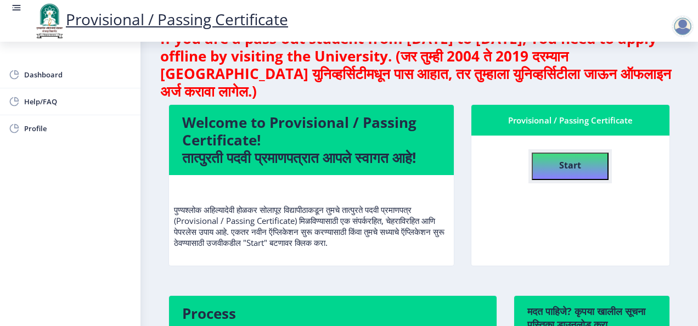
click at [552, 173] on button "Start" at bounding box center [570, 166] width 77 height 27
select select
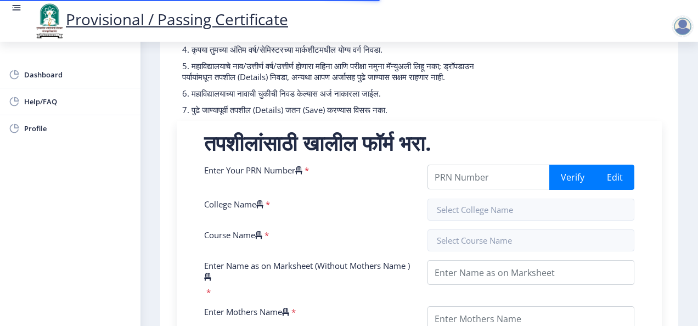
scroll to position [149, 0]
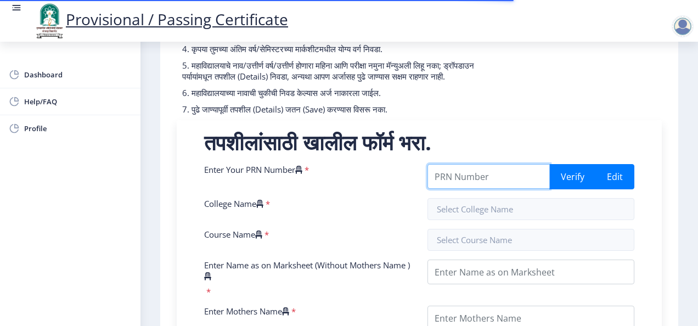
click at [480, 189] on input "Enter Your PRN Number" at bounding box center [489, 176] width 122 height 25
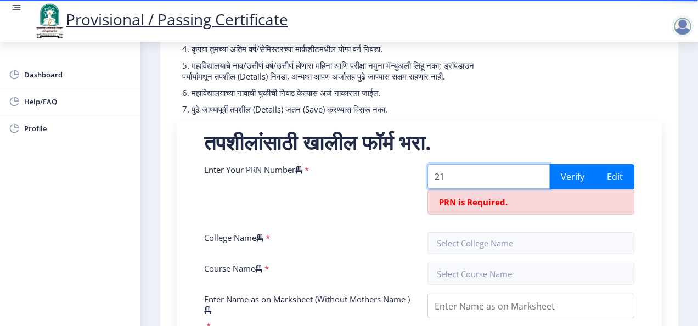
type input "2"
type input "0"
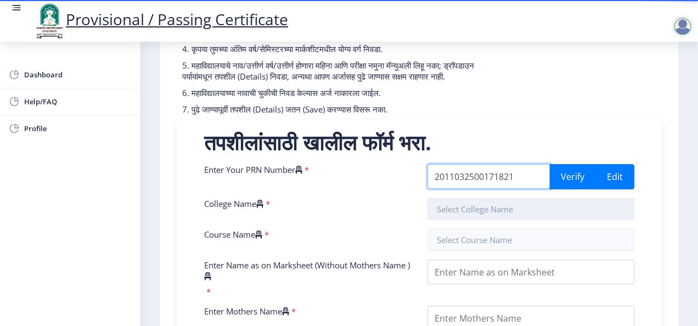
type input "2011032500171821"
click at [509, 216] on input "text" at bounding box center [531, 209] width 207 height 22
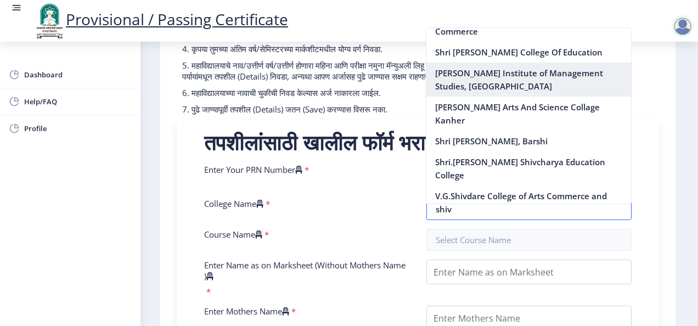
scroll to position [18, 0]
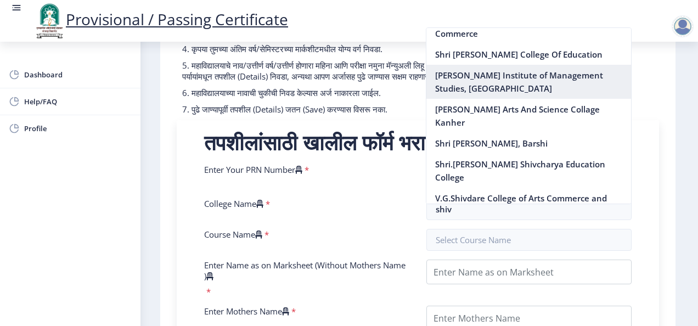
click at [531, 99] on nb-option "[PERSON_NAME] Institute of Management Studies, [GEOGRAPHIC_DATA]" at bounding box center [528, 82] width 205 height 34
type input "[PERSON_NAME] Institute of Management Studies, [GEOGRAPHIC_DATA]"
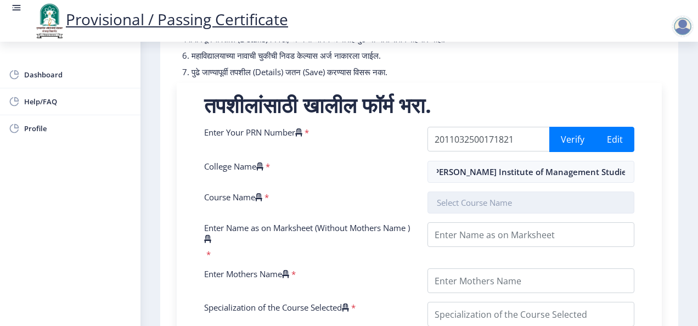
scroll to position [0, 0]
click at [484, 214] on input "text" at bounding box center [531, 203] width 207 height 22
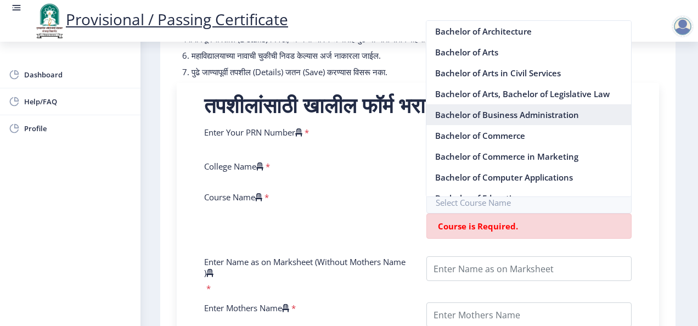
click at [511, 114] on nb-option "Bachelor of Business Administration" at bounding box center [528, 114] width 205 height 21
type input "Bachelor of Business Administration"
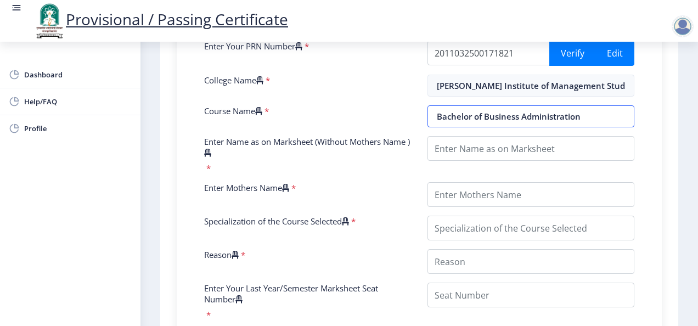
scroll to position [273, 0]
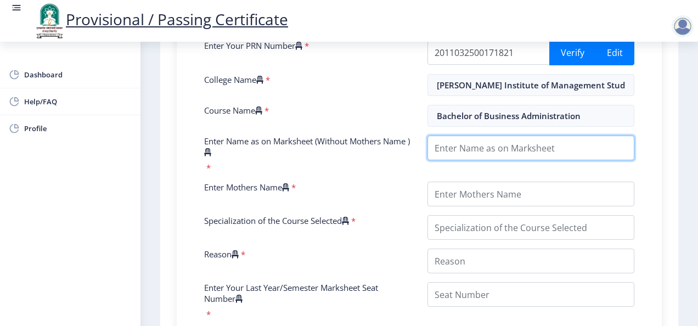
click at [532, 155] on input "Enter Name as on Marksheet (Without Mothers Name )" at bounding box center [531, 148] width 207 height 25
type input "M"
type input "BASHINGE MILIND BABURAO"
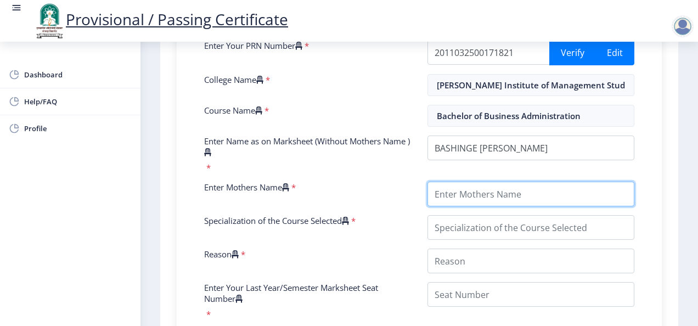
click at [516, 200] on input "Enter Mothers Name" at bounding box center [531, 194] width 207 height 25
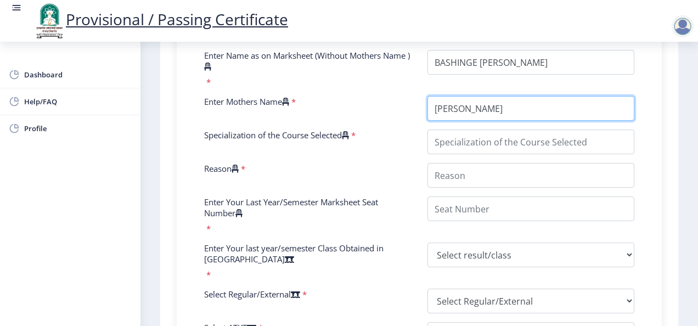
type input "TRIVENI"
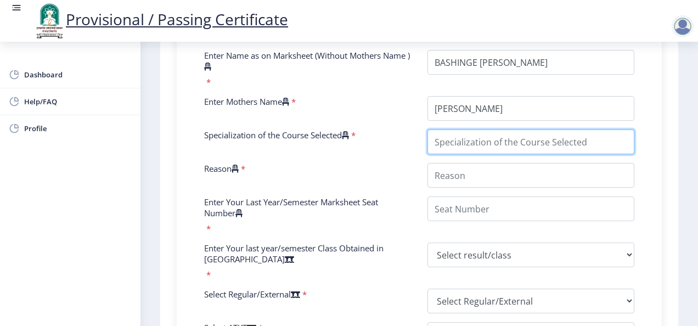
click at [538, 147] on input "Specialization of the Course Selected" at bounding box center [531, 142] width 207 height 25
type input "BBA"
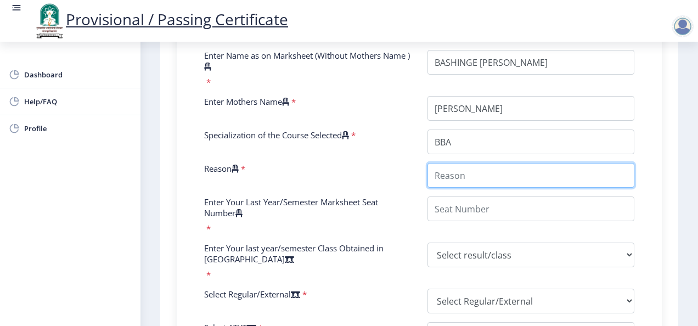
click at [478, 180] on input "Reason" at bounding box center [531, 175] width 207 height 25
click at [483, 187] on input "Reason" at bounding box center [531, 175] width 207 height 25
click at [493, 188] on input "Reason" at bounding box center [531, 175] width 207 height 25
drag, startPoint x: 493, startPoint y: 188, endPoint x: 479, endPoint y: 185, distance: 14.1
click at [479, 185] on input "Reason" at bounding box center [531, 175] width 207 height 25
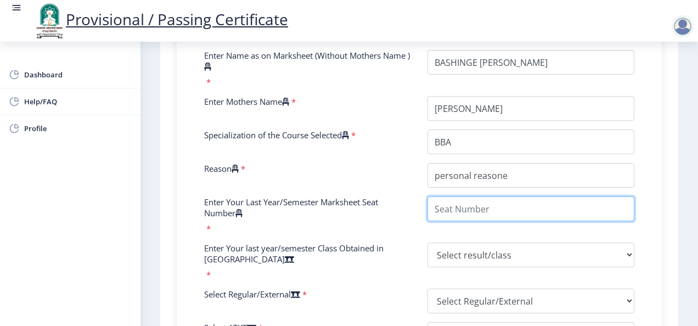
click at [487, 221] on input "Enter Your Last Year/Semester Marksheet Seat Number" at bounding box center [531, 208] width 207 height 25
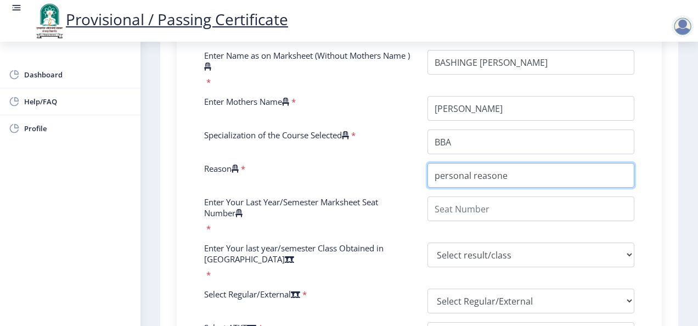
click at [498, 188] on input "Reason" at bounding box center [531, 175] width 207 height 25
click at [491, 186] on input "Reason" at bounding box center [531, 175] width 207 height 25
type input "personal reason"
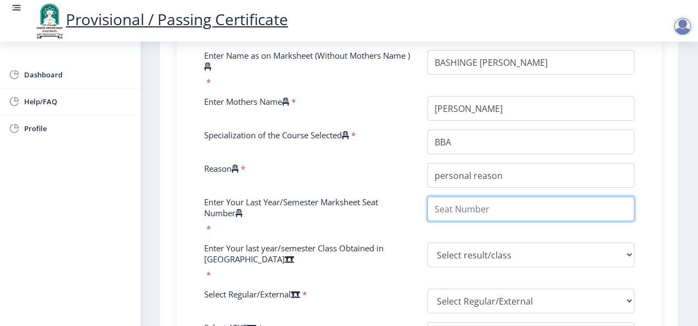
click at [472, 218] on input "Enter Your Last Year/Semester Marksheet Seat Number" at bounding box center [531, 208] width 207 height 25
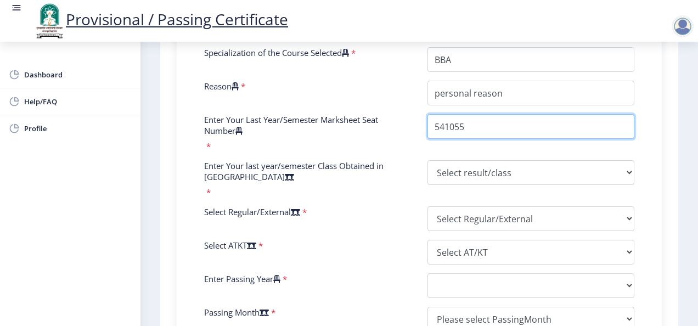
type input "541055"
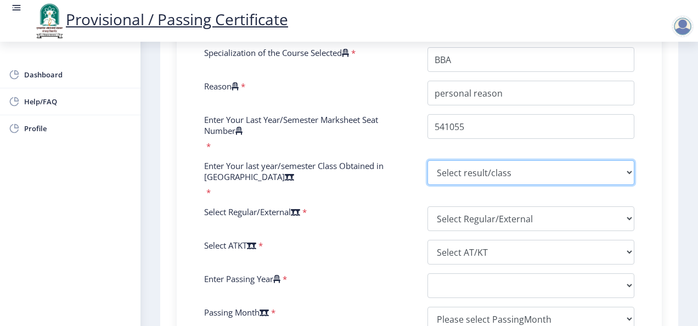
click at [540, 183] on select "Select result/class DISTINCTION FIRST CLASS HIGHER SECOND CLASS SECOND CLASS PA…" at bounding box center [531, 172] width 207 height 25
select select "SECOND CLASS"
click at [428, 170] on select "Select result/class DISTINCTION FIRST CLASS HIGHER SECOND CLASS SECOND CLASS PA…" at bounding box center [531, 172] width 207 height 25
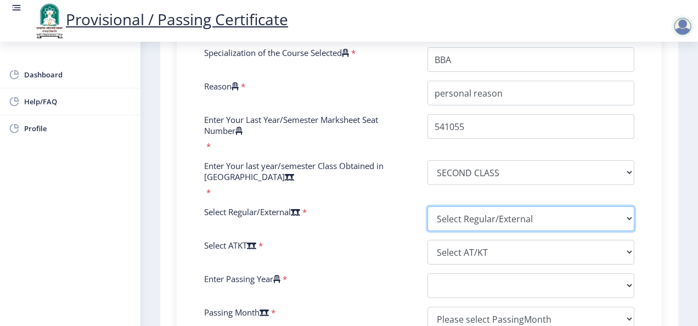
click at [490, 223] on select "Select Regular/External Regular External Special" at bounding box center [531, 218] width 207 height 25
select select "Regular"
click at [428, 216] on select "Select Regular/External Regular External Special" at bounding box center [531, 218] width 207 height 25
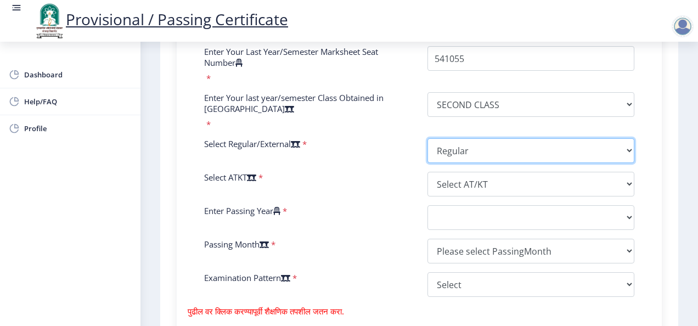
scroll to position [515, 0]
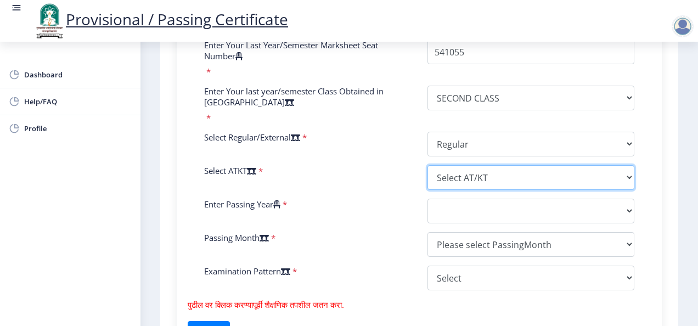
click at [456, 190] on select "Select AT/KT None ATKT" at bounding box center [531, 177] width 207 height 25
select select "None"
click at [428, 175] on select "Select AT/KT None ATKT" at bounding box center [531, 177] width 207 height 25
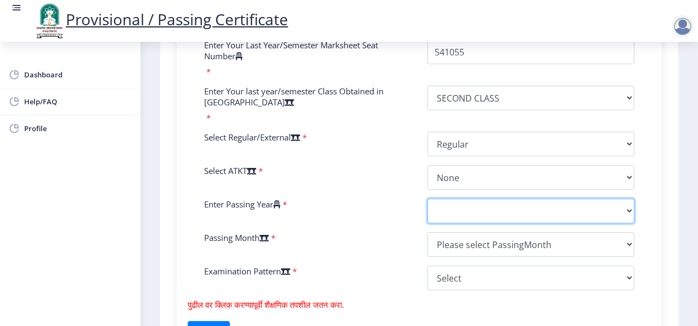
click at [515, 223] on select "2025 2024 2023 2022 2021 2020 2019 2018 2017 2016 2015 2014 2013 2012 2011 2010…" at bounding box center [531, 211] width 207 height 25
select select "2018"
click at [428, 208] on select "2025 2024 2023 2022 2021 2020 2019 2018 2017 2016 2015 2014 2013 2012 2011 2010…" at bounding box center [531, 211] width 207 height 25
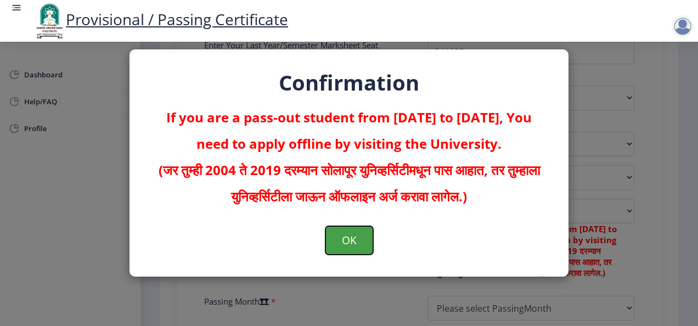
click at [334, 239] on button "OK" at bounding box center [349, 240] width 48 height 29
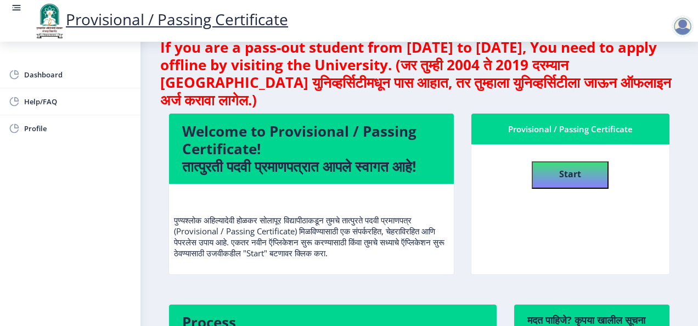
click at [106, 19] on link "Provisional / Passing Certificate" at bounding box center [160, 19] width 255 height 21
click at [11, 9] on rect at bounding box center [16, 7] width 11 height 11
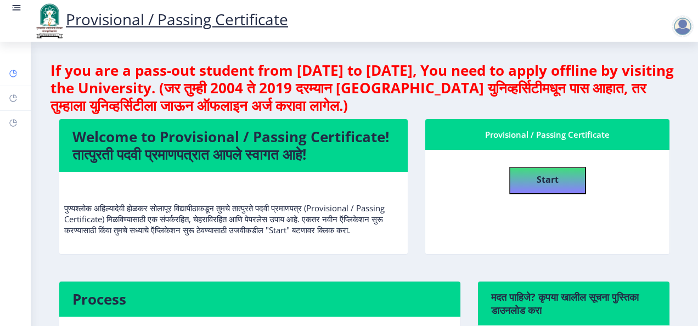
click at [15, 69] on rect at bounding box center [13, 73] width 9 height 9
click at [15, 8] on rect at bounding box center [17, 7] width 7 height 1
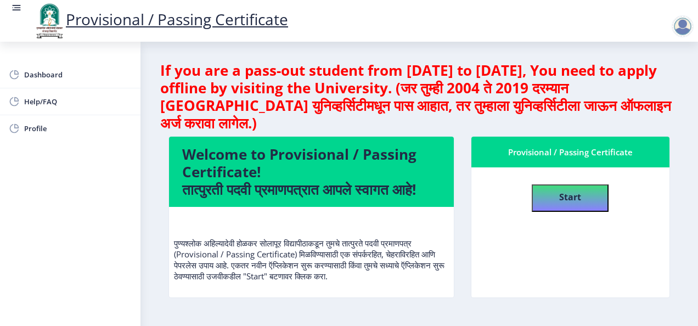
select select
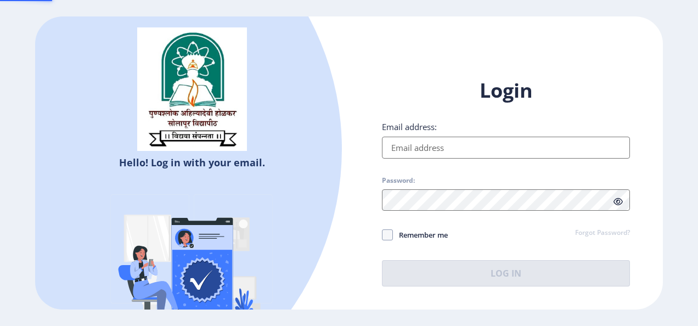
type input "[EMAIL_ADDRESS][DOMAIN_NAME]"
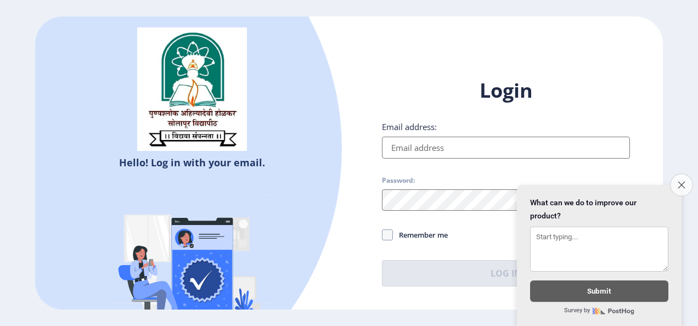
click at [684, 181] on icon "Close survey" at bounding box center [681, 184] width 7 height 7
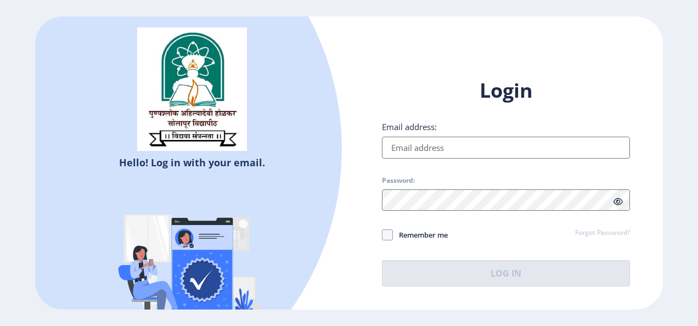
click at [473, 147] on input "Email address:" at bounding box center [506, 148] width 248 height 22
type input "[EMAIL_ADDRESS][DOMAIN_NAME]"
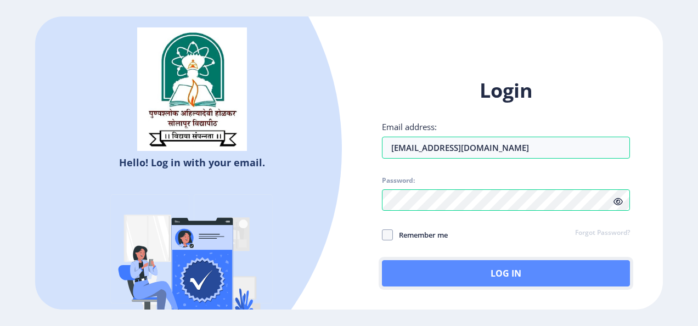
click at [431, 281] on button "Log In" at bounding box center [506, 273] width 248 height 26
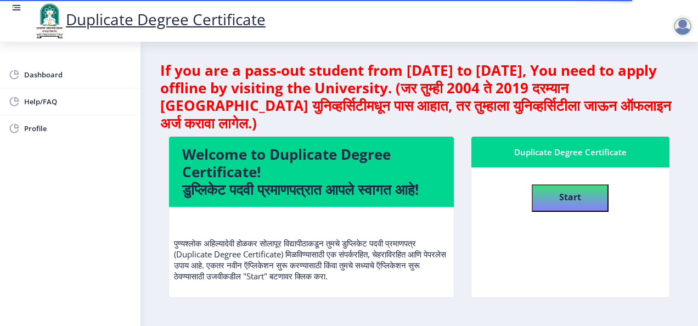
scroll to position [4, 0]
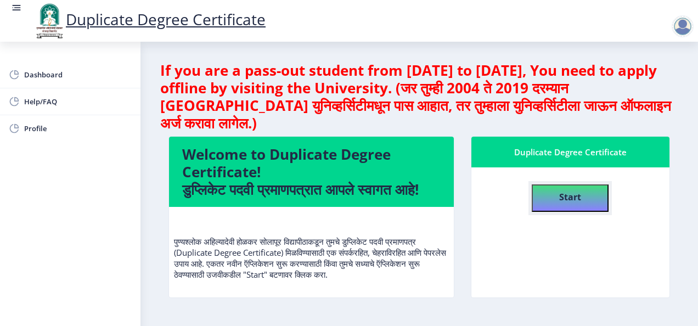
click at [579, 209] on button "Start" at bounding box center [570, 197] width 77 height 27
select select
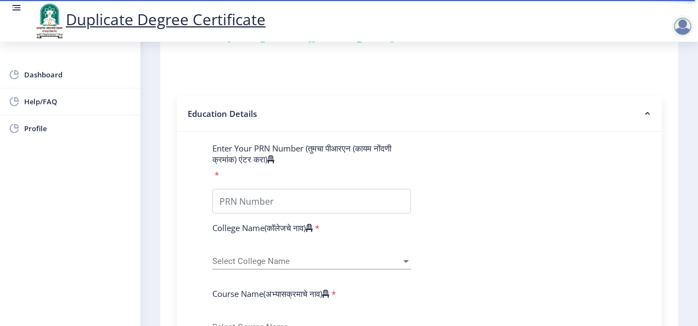
scroll to position [155, 0]
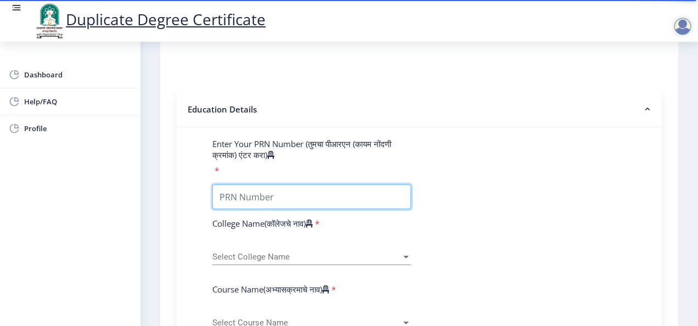
click at [304, 207] on input "Enter Your PRN Number (तुमचा पीआरएन (कायम नोंदणी क्रमांक) एंटर करा)" at bounding box center [311, 196] width 199 height 25
type input "2011032500171821"
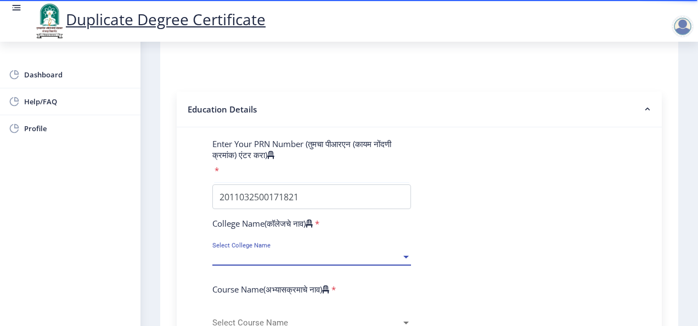
click at [258, 252] on span "Select College Name" at bounding box center [306, 256] width 189 height 9
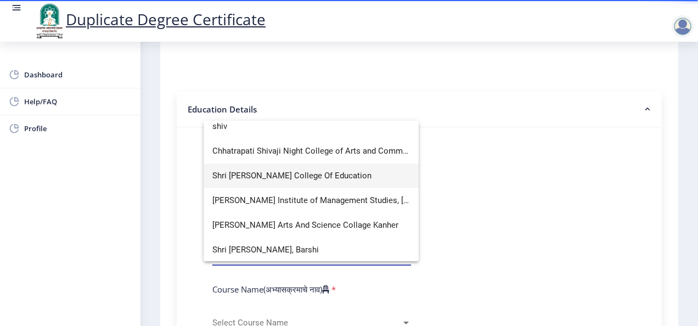
scroll to position [57, 0]
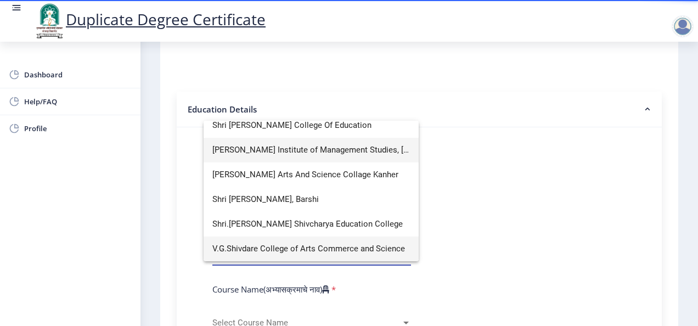
type input "shiv"
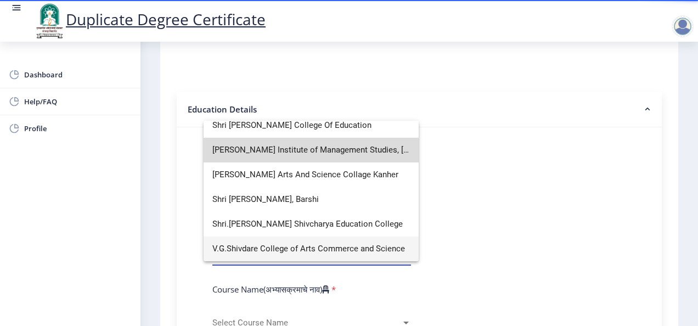
click at [323, 150] on span "[PERSON_NAME] Institute of Management Studies, [GEOGRAPHIC_DATA]" at bounding box center [311, 150] width 198 height 25
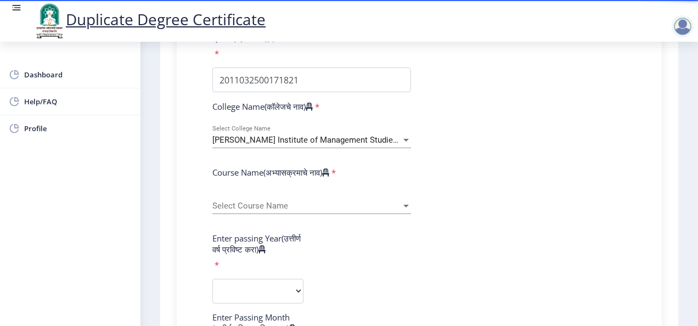
scroll to position [273, 0]
click at [248, 206] on span "Select Course Name" at bounding box center [306, 205] width 189 height 9
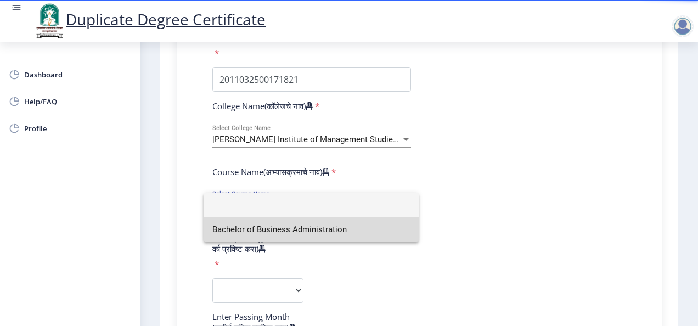
click at [278, 224] on span "Bachelor of Business Administration" at bounding box center [311, 229] width 198 height 25
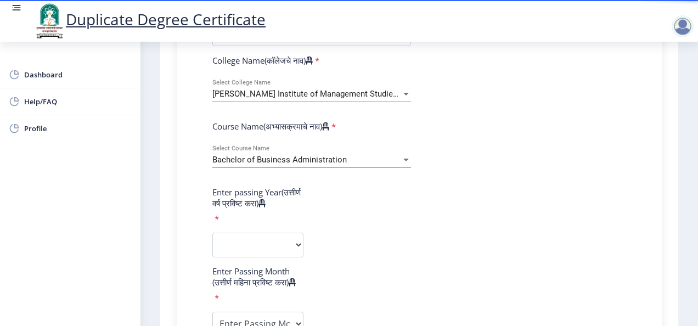
scroll to position [319, 0]
click at [267, 251] on select "2025 2024 2023 2022 2021 2020 2019 2018 2017 2016 2015 2014 2013 2012 2011 2010…" at bounding box center [257, 244] width 91 height 25
select select "2018"
click at [212, 242] on select "2025 2024 2023 2022 2021 2020 2019 2018 2017 2016 2015 2014 2013 2012 2011 2010…" at bounding box center [257, 244] width 91 height 25
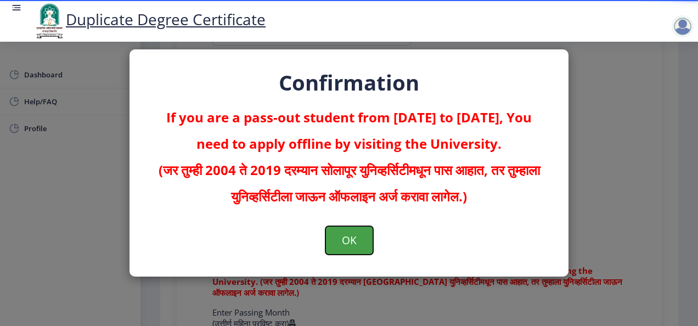
click at [352, 245] on button "OK" at bounding box center [349, 240] width 48 height 29
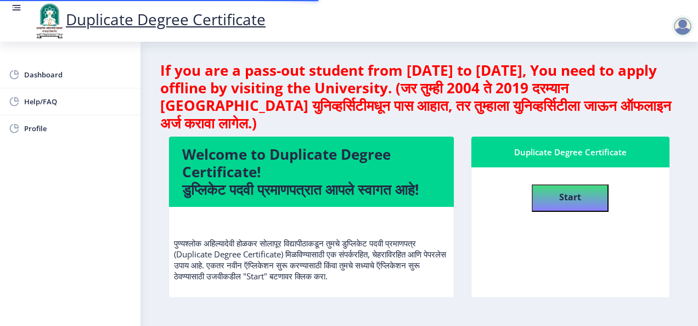
scroll to position [4, 0]
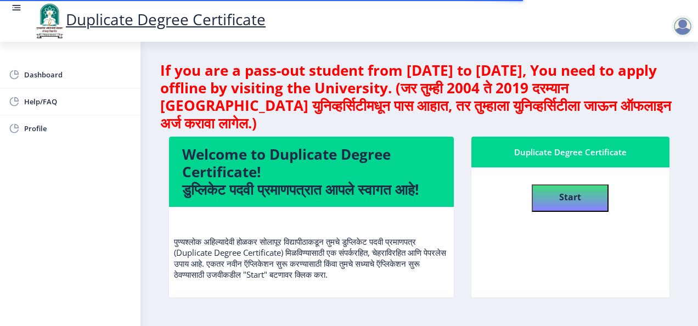
select select
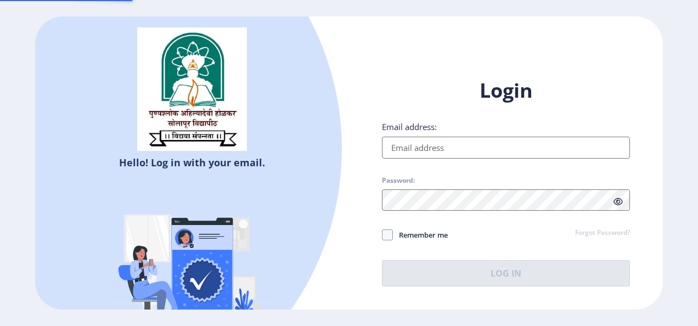
type input "[EMAIL_ADDRESS][DOMAIN_NAME]"
